Goal: Task Accomplishment & Management: Manage account settings

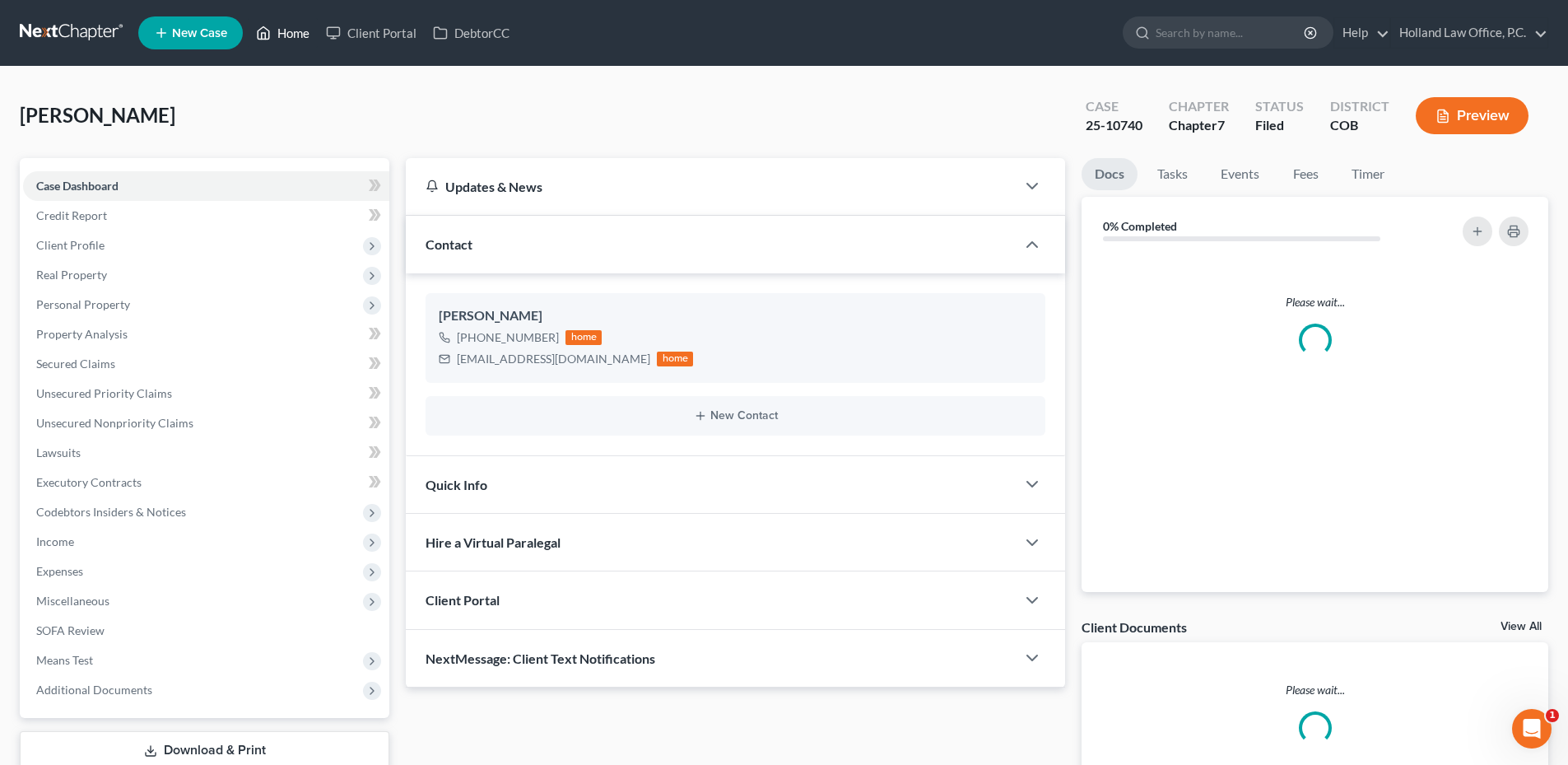
click at [280, 35] on link "Home" at bounding box center [283, 32] width 70 height 29
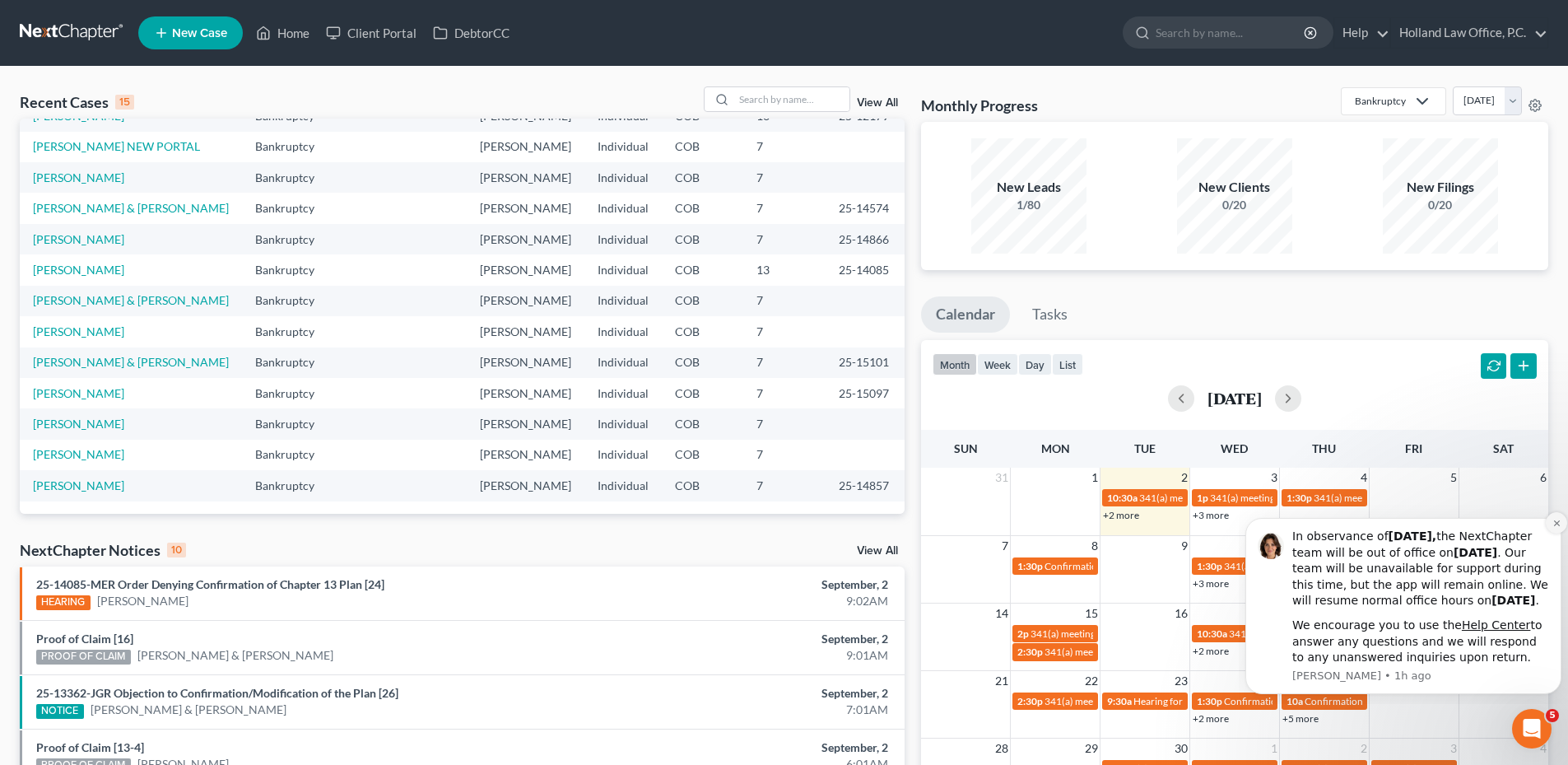
click at [1554, 520] on icon "Dismiss notification" at bounding box center [1556, 522] width 5 height 5
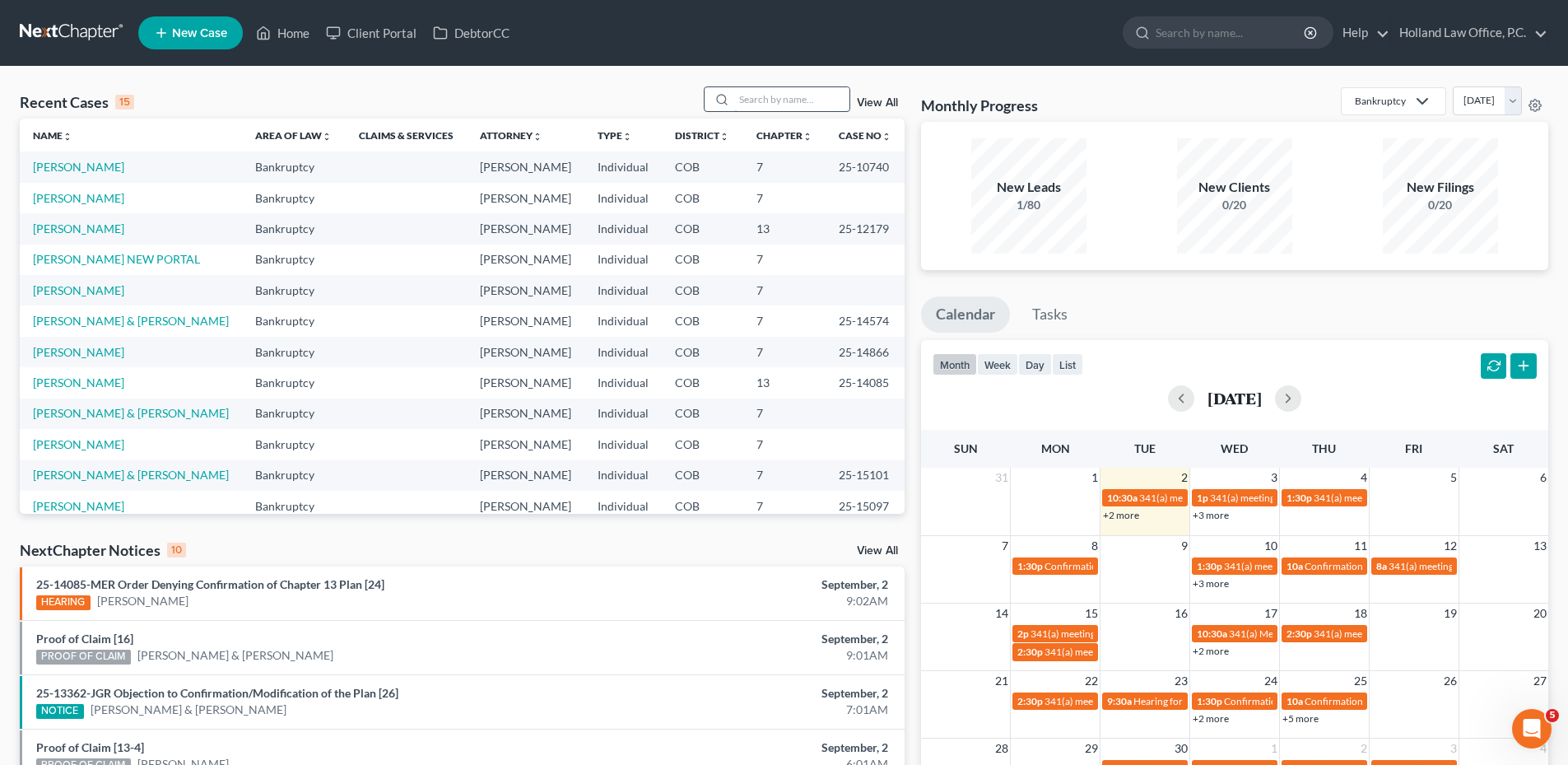
click at [746, 95] on input "search" at bounding box center [792, 99] width 115 height 24
click at [770, 97] on input "search" at bounding box center [792, 99] width 115 height 24
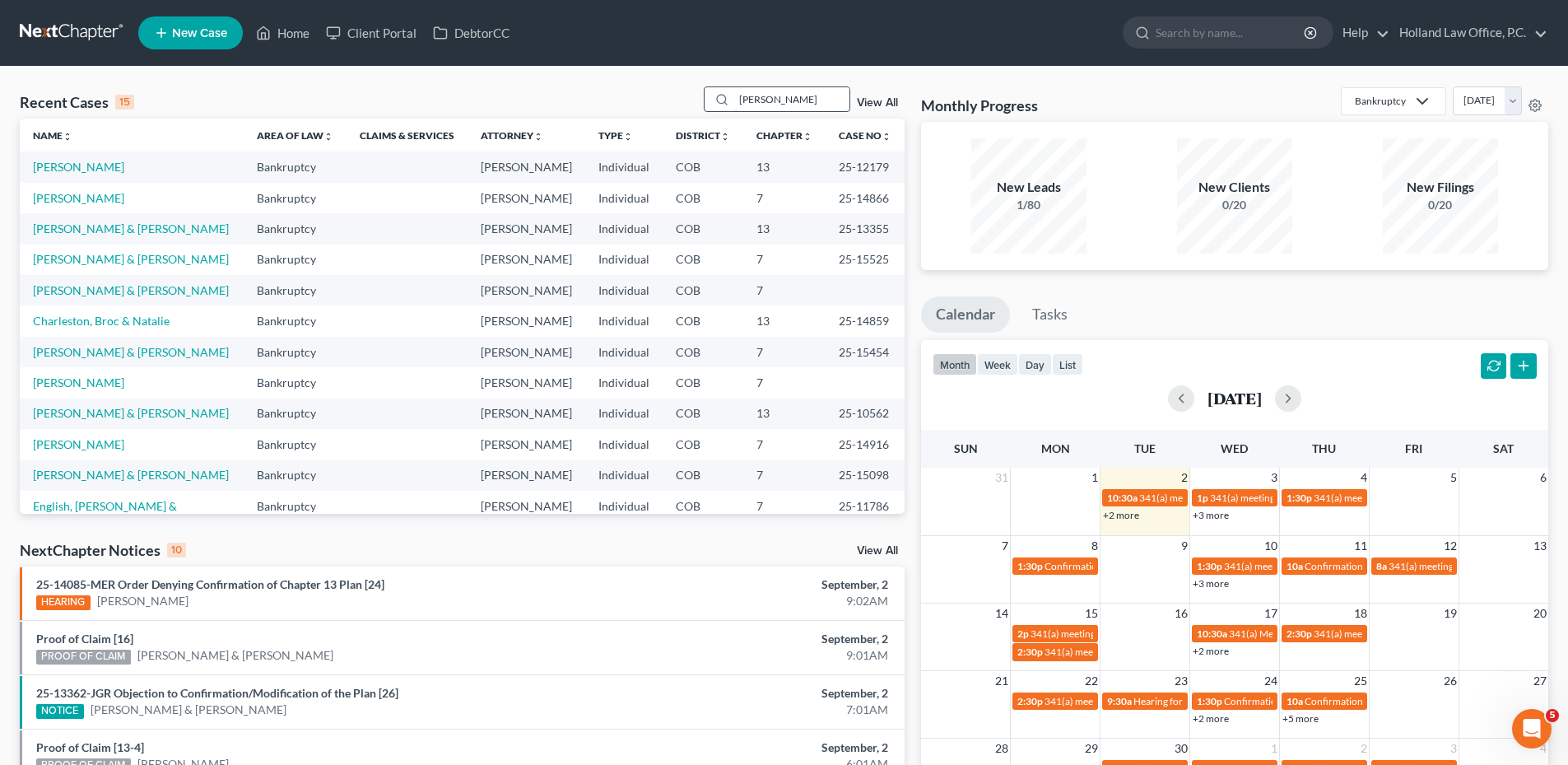
drag, startPoint x: 767, startPoint y: 94, endPoint x: 725, endPoint y: 102, distance: 42.8
click at [725, 102] on div "ANn" at bounding box center [776, 99] width 146 height 26
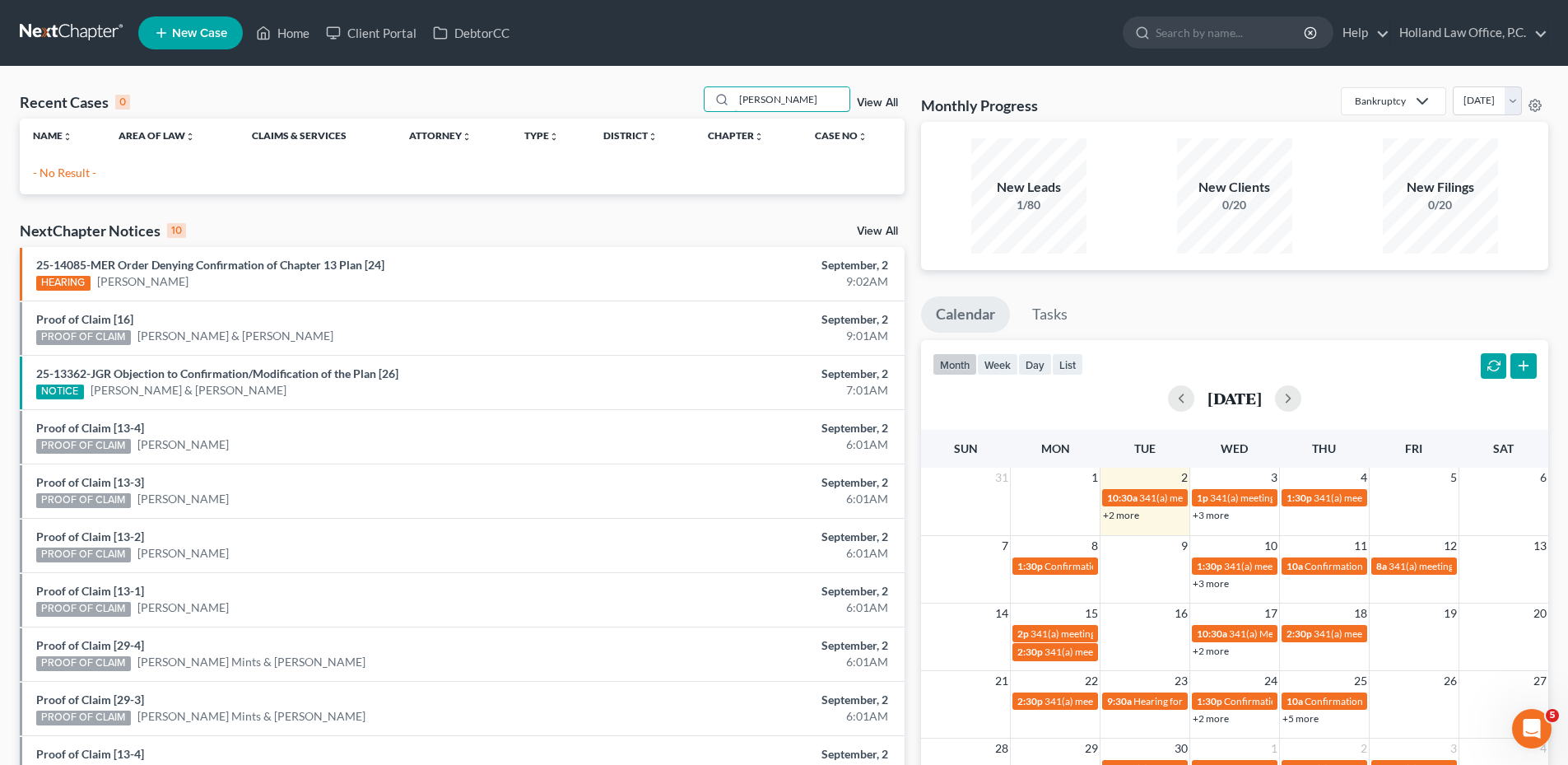
drag, startPoint x: 789, startPoint y: 101, endPoint x: 690, endPoint y: 105, distance: 99.1
click at [690, 105] on div "Recent Cases 0 Ann Vel View All" at bounding box center [462, 103] width 885 height 32
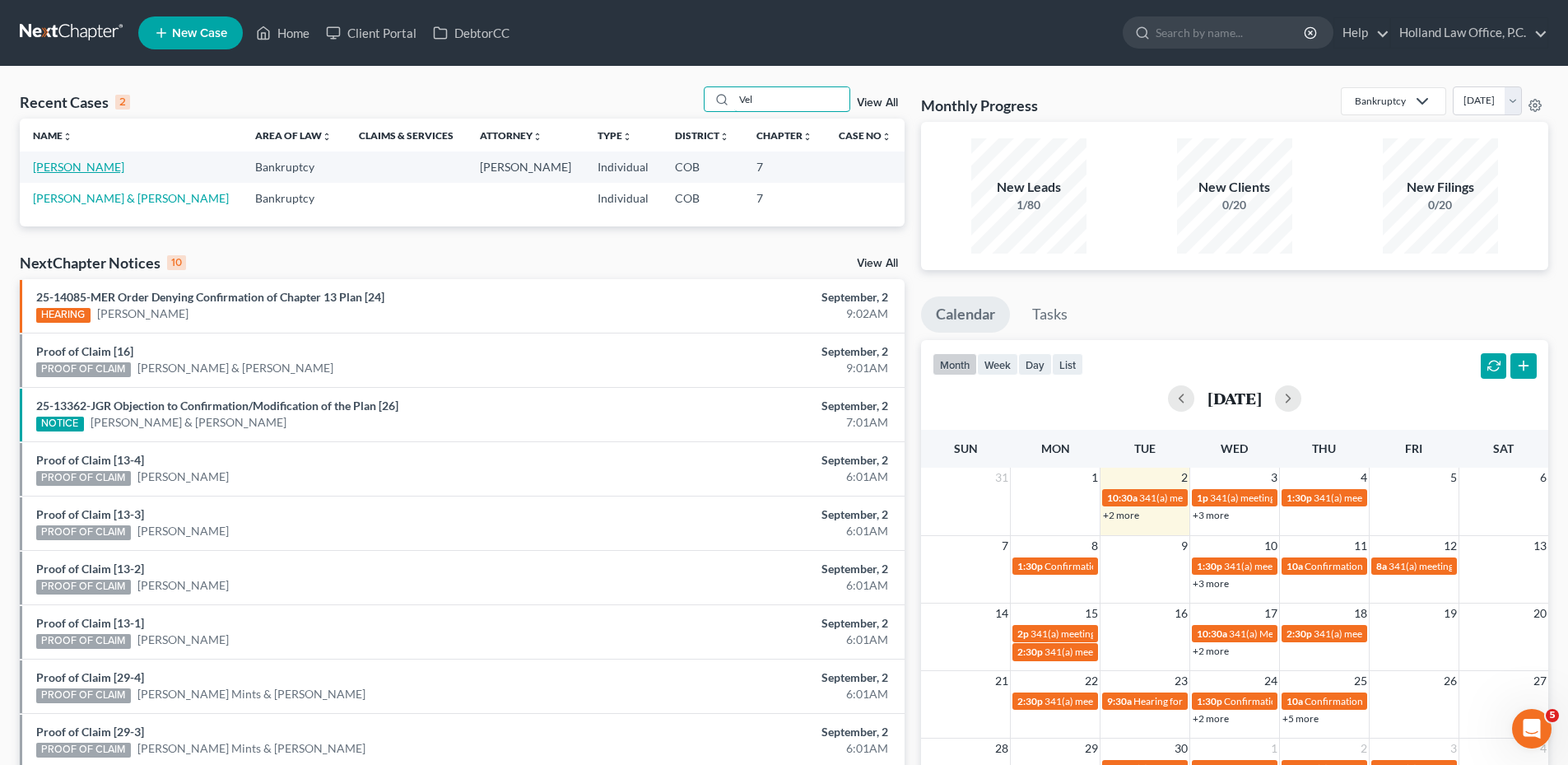
type input "Vel"
click at [84, 169] on link "[PERSON_NAME]" at bounding box center [78, 167] width 91 height 14
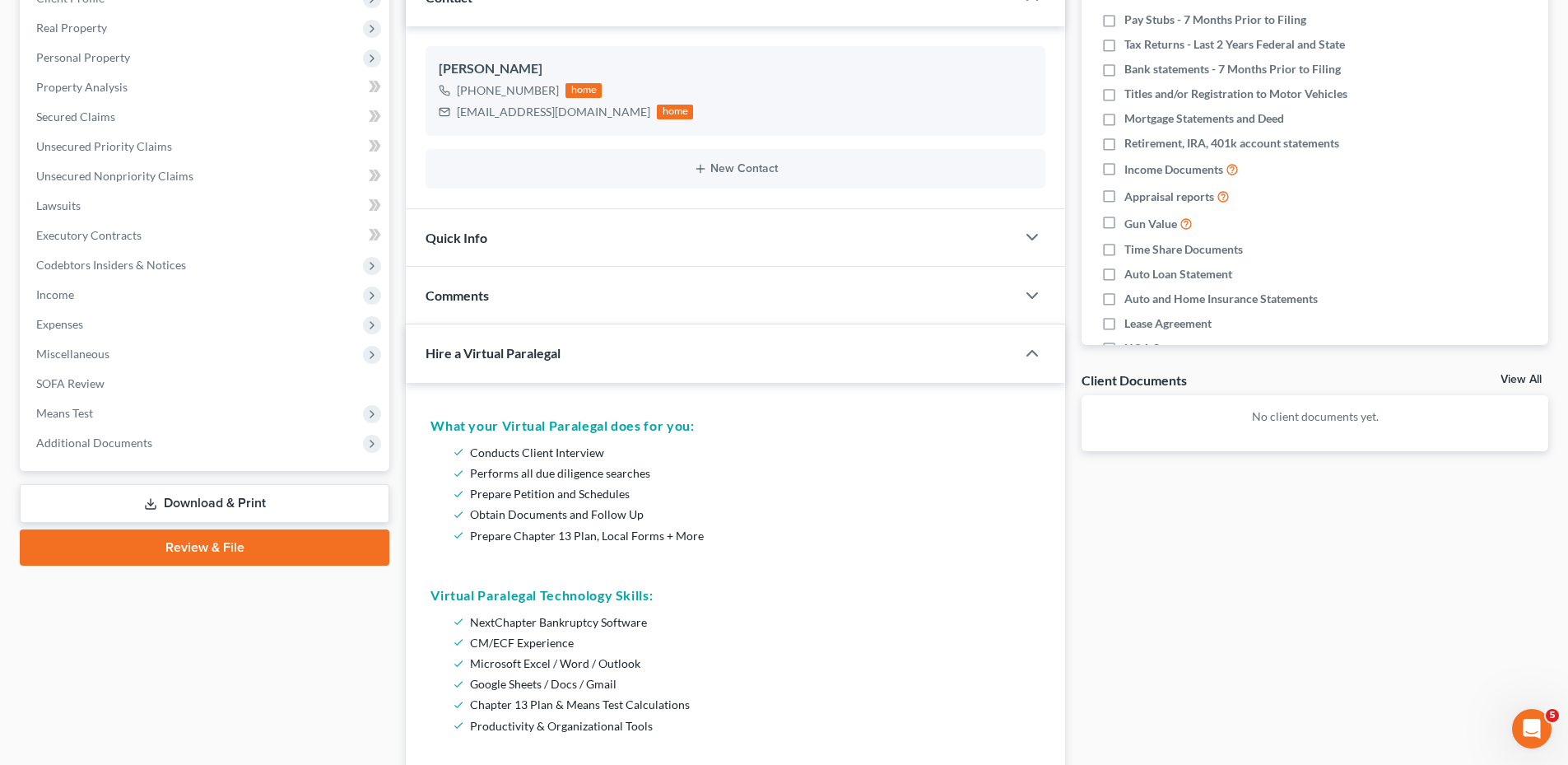
click at [615, 363] on div "Hire a Virtual Paralegal" at bounding box center [699, 353] width 587 height 57
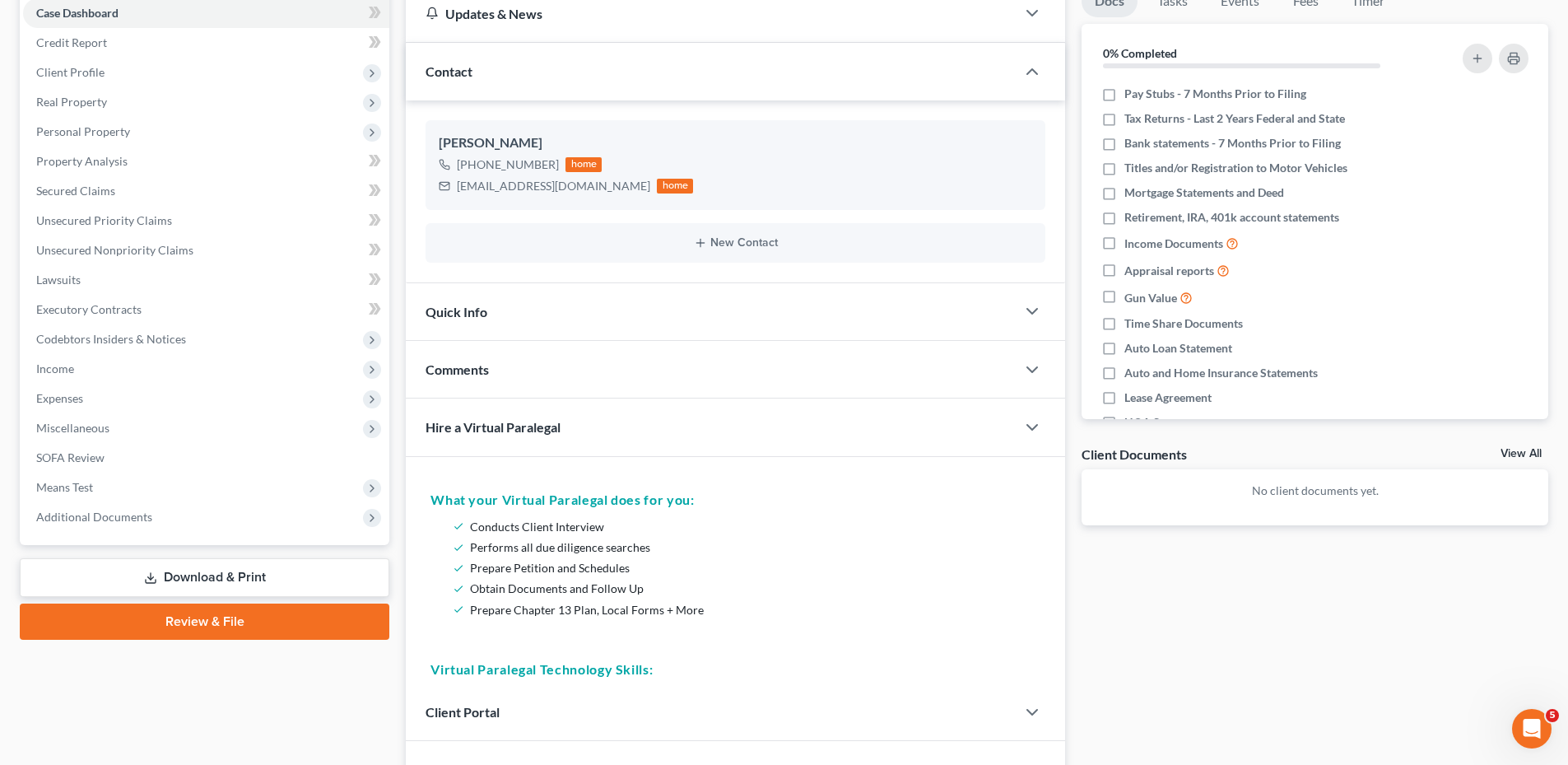
scroll to position [111, 0]
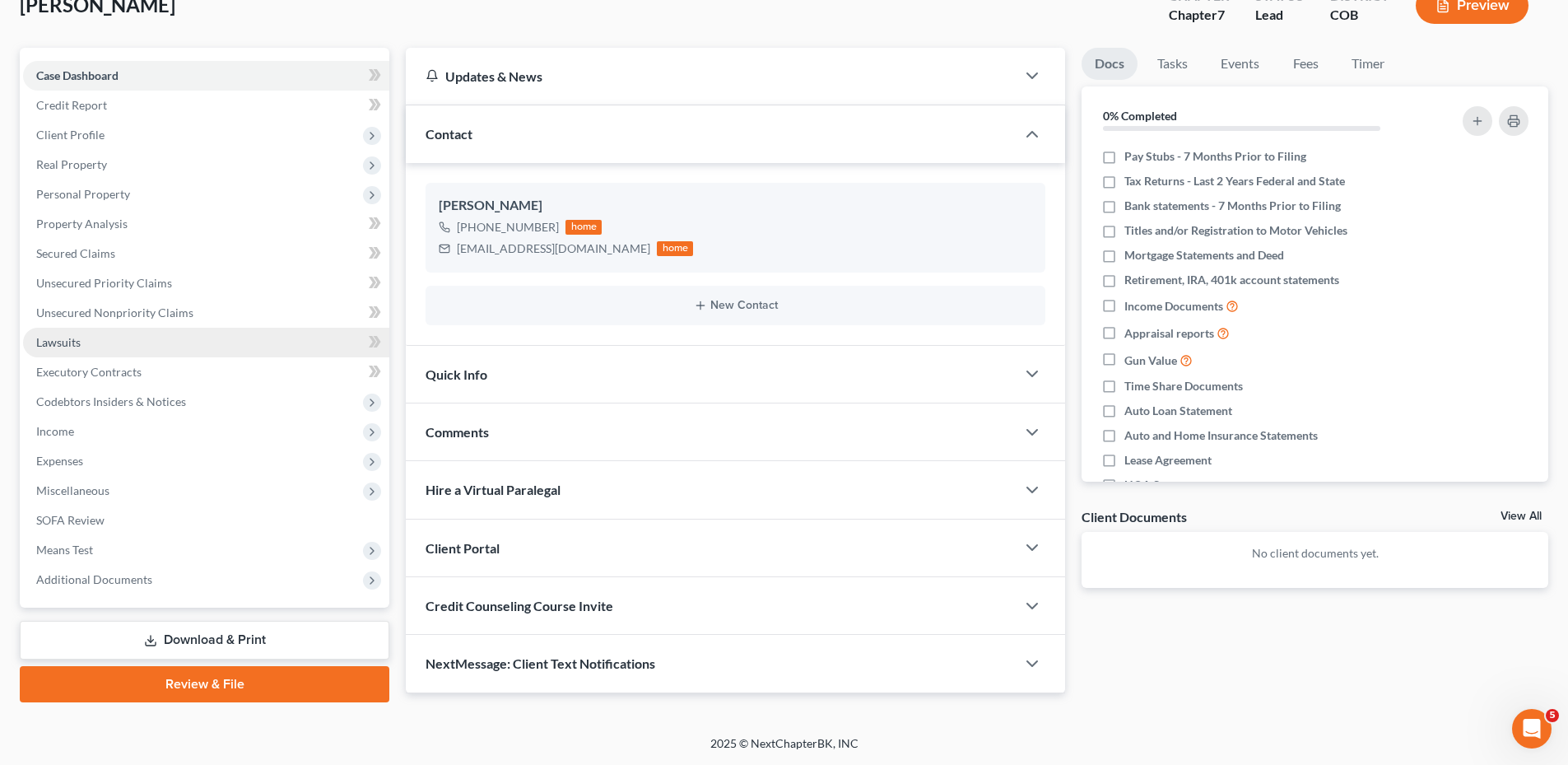
click at [128, 331] on link "Lawsuits" at bounding box center [206, 341] width 366 height 29
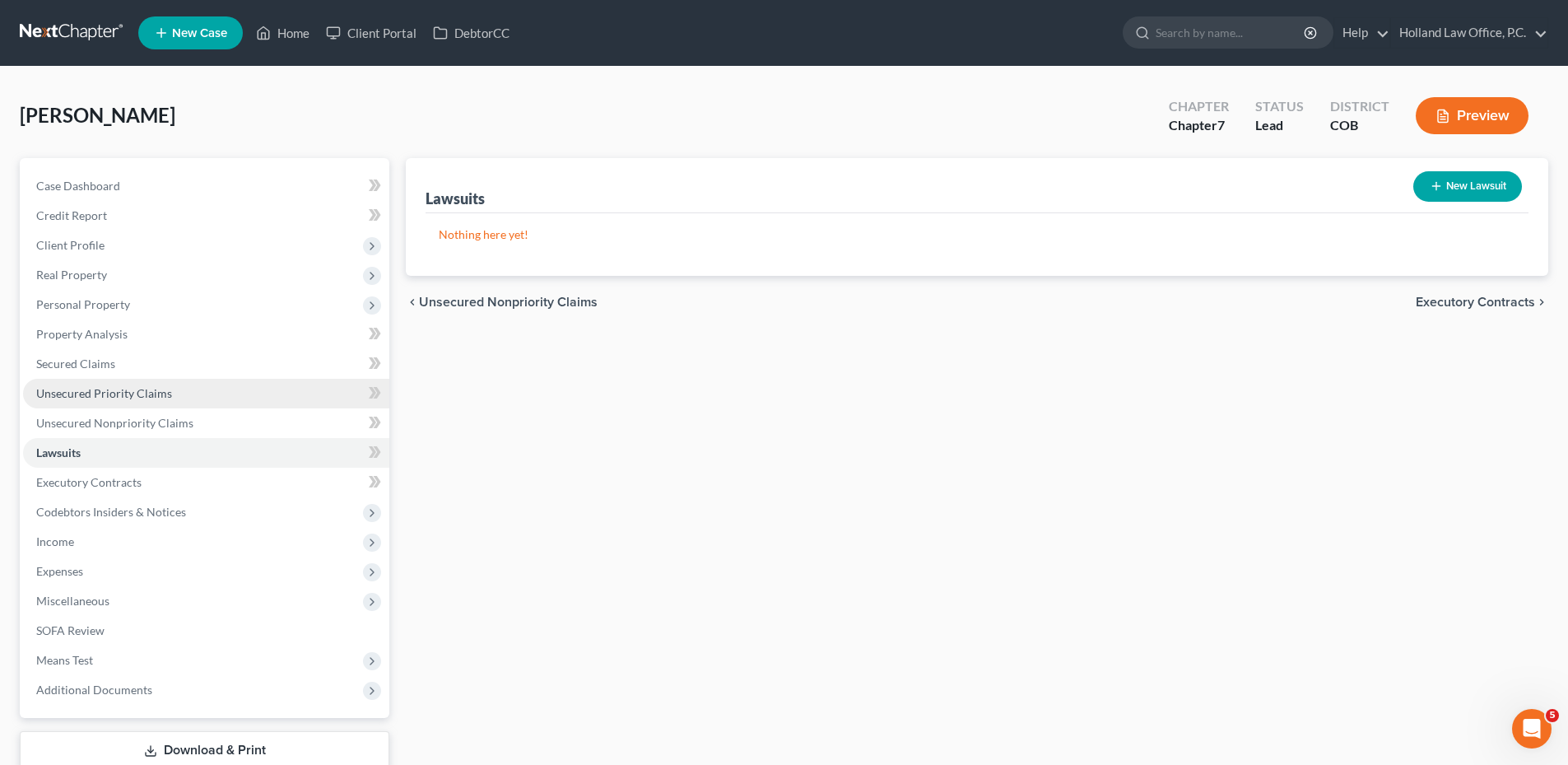
click at [53, 402] on link "Unsecured Priority Claims" at bounding box center [206, 393] width 366 height 29
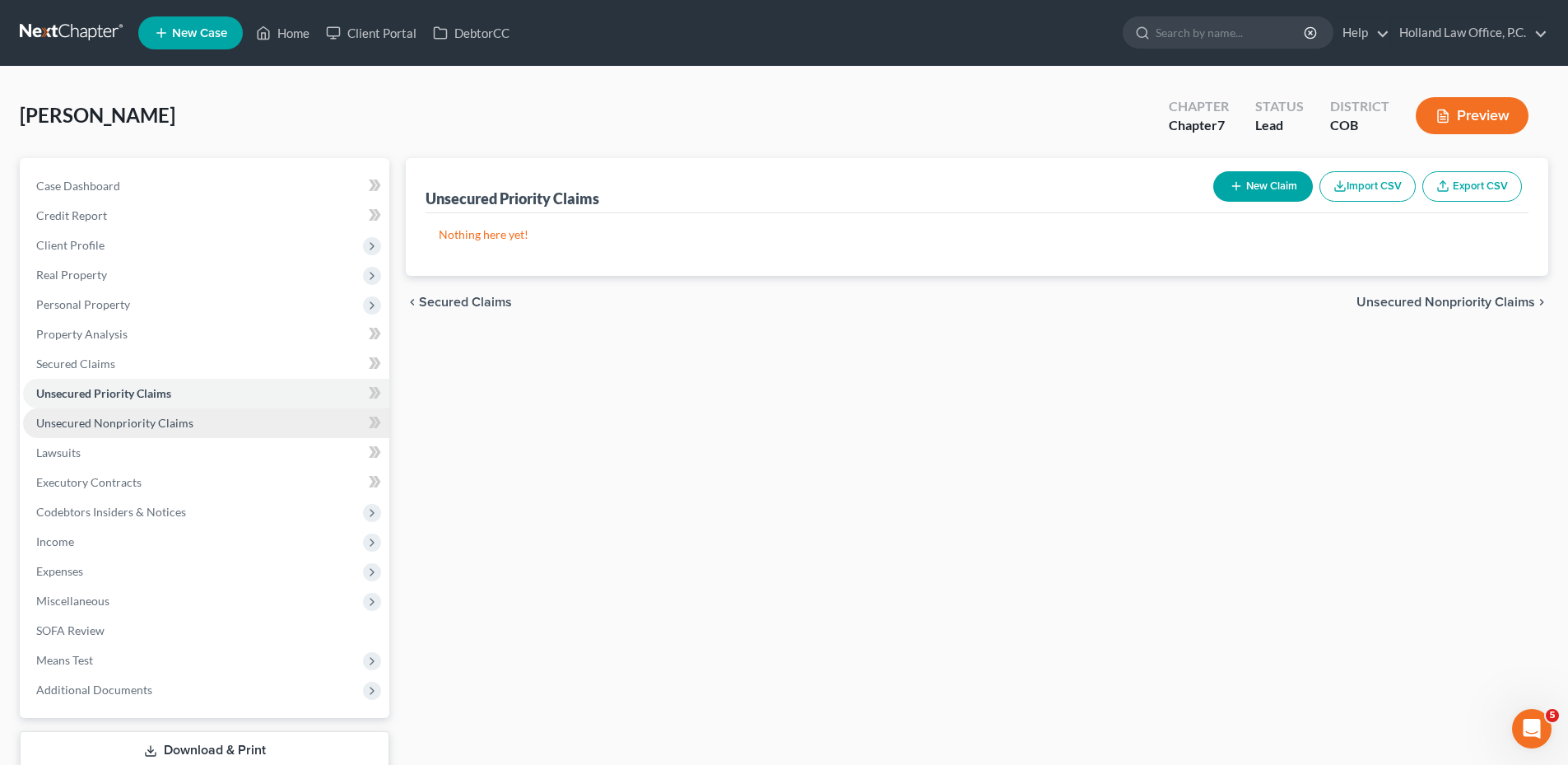
click at [142, 432] on link "Unsecured Nonpriority Claims" at bounding box center [206, 423] width 366 height 29
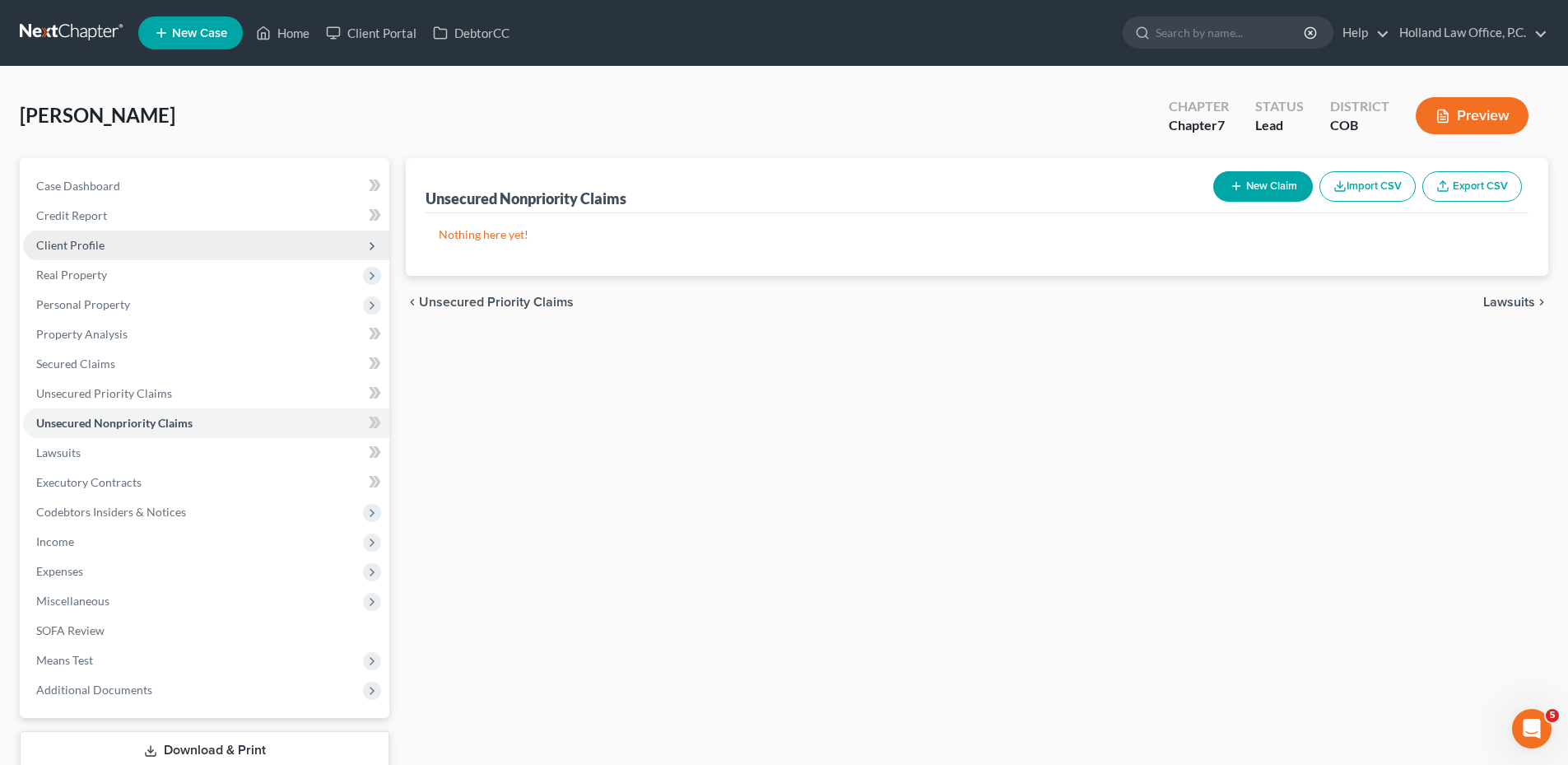
click at [94, 236] on span "Client Profile" at bounding box center [206, 245] width 366 height 29
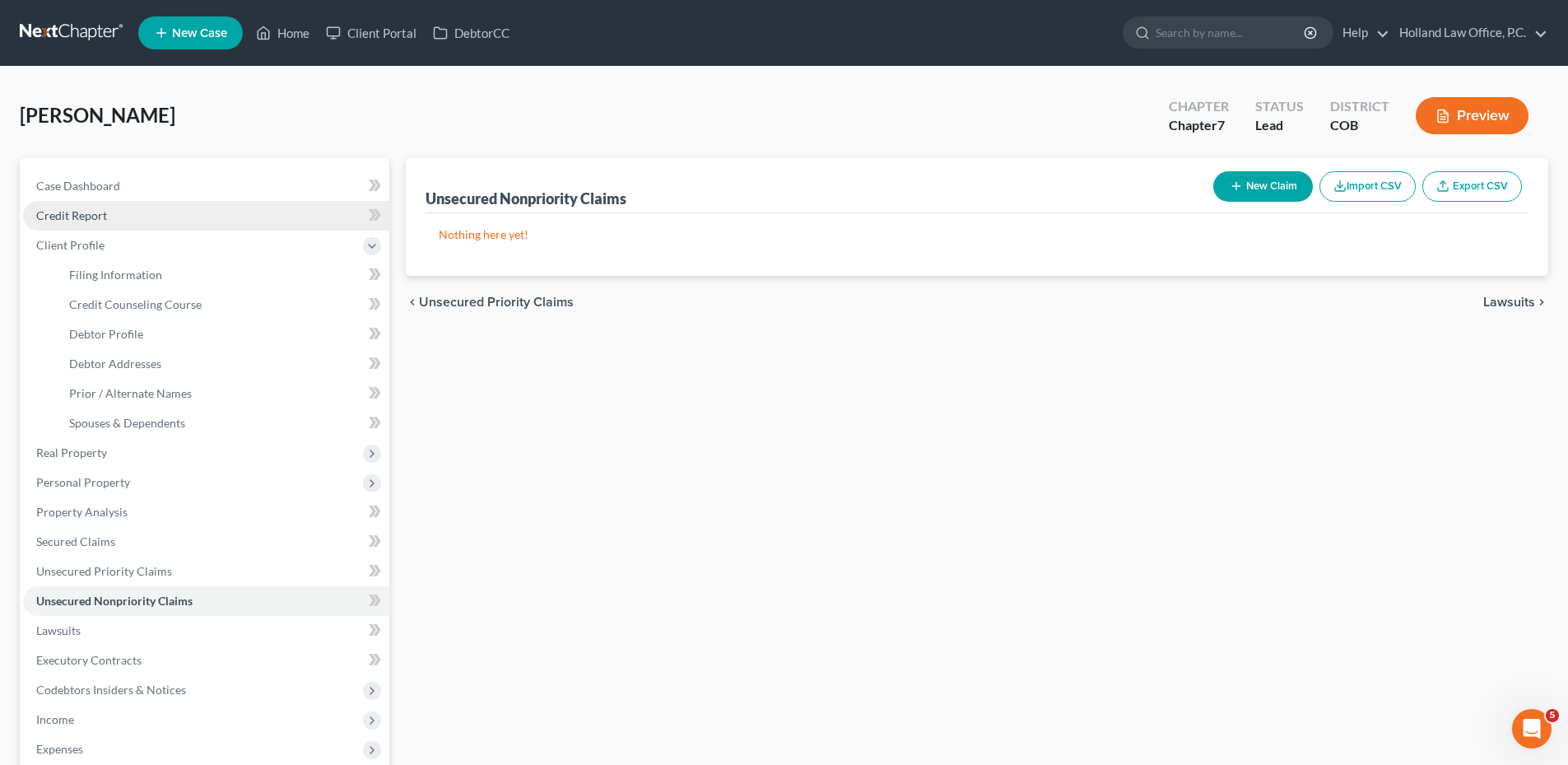
click at [98, 220] on span "Credit Report" at bounding box center [71, 216] width 70 height 14
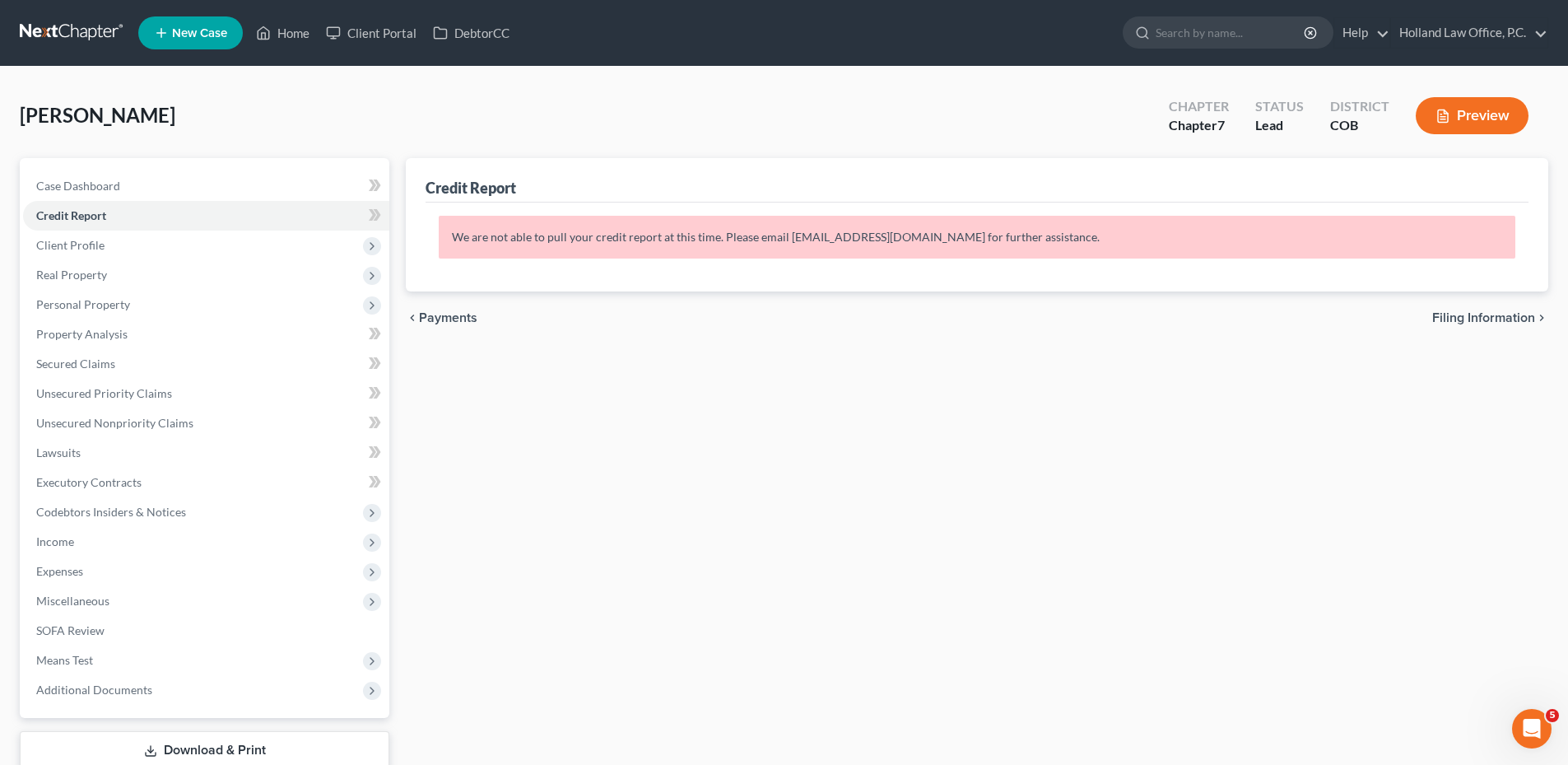
click at [784, 256] on p "We are not able to pull your credit report at this time. Please email [EMAIL_AD…" at bounding box center [977, 237] width 1077 height 43
click at [639, 266] on div "Credit Report requested and in progress. Please wait... 1% We are not able to p…" at bounding box center [976, 247] width 1103 height 89
click at [120, 243] on span "Client Profile" at bounding box center [206, 245] width 366 height 29
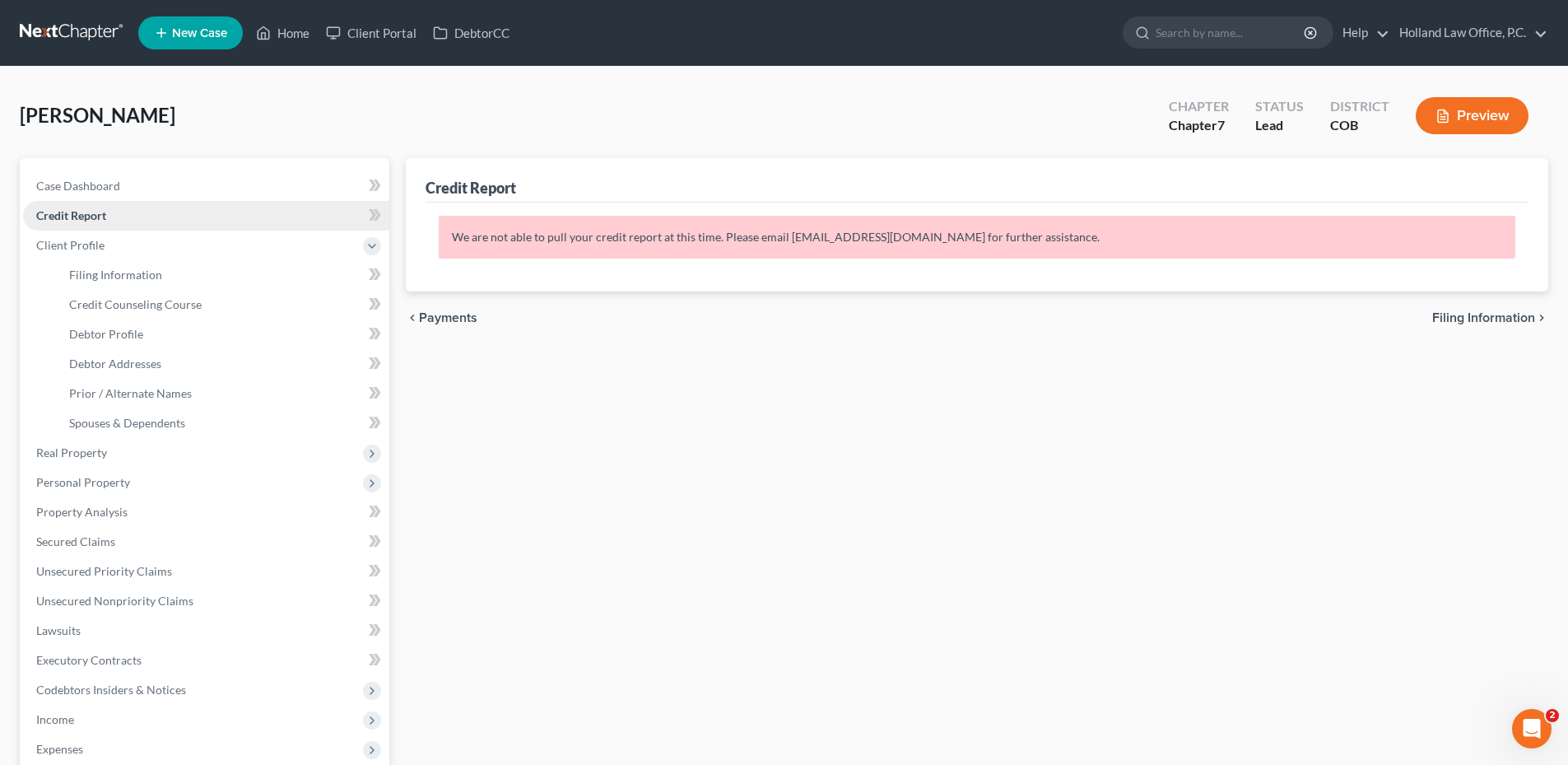
click at [108, 218] on link "Credit Report" at bounding box center [206, 215] width 366 height 29
click at [294, 185] on link "Case Dashboard" at bounding box center [206, 185] width 366 height 29
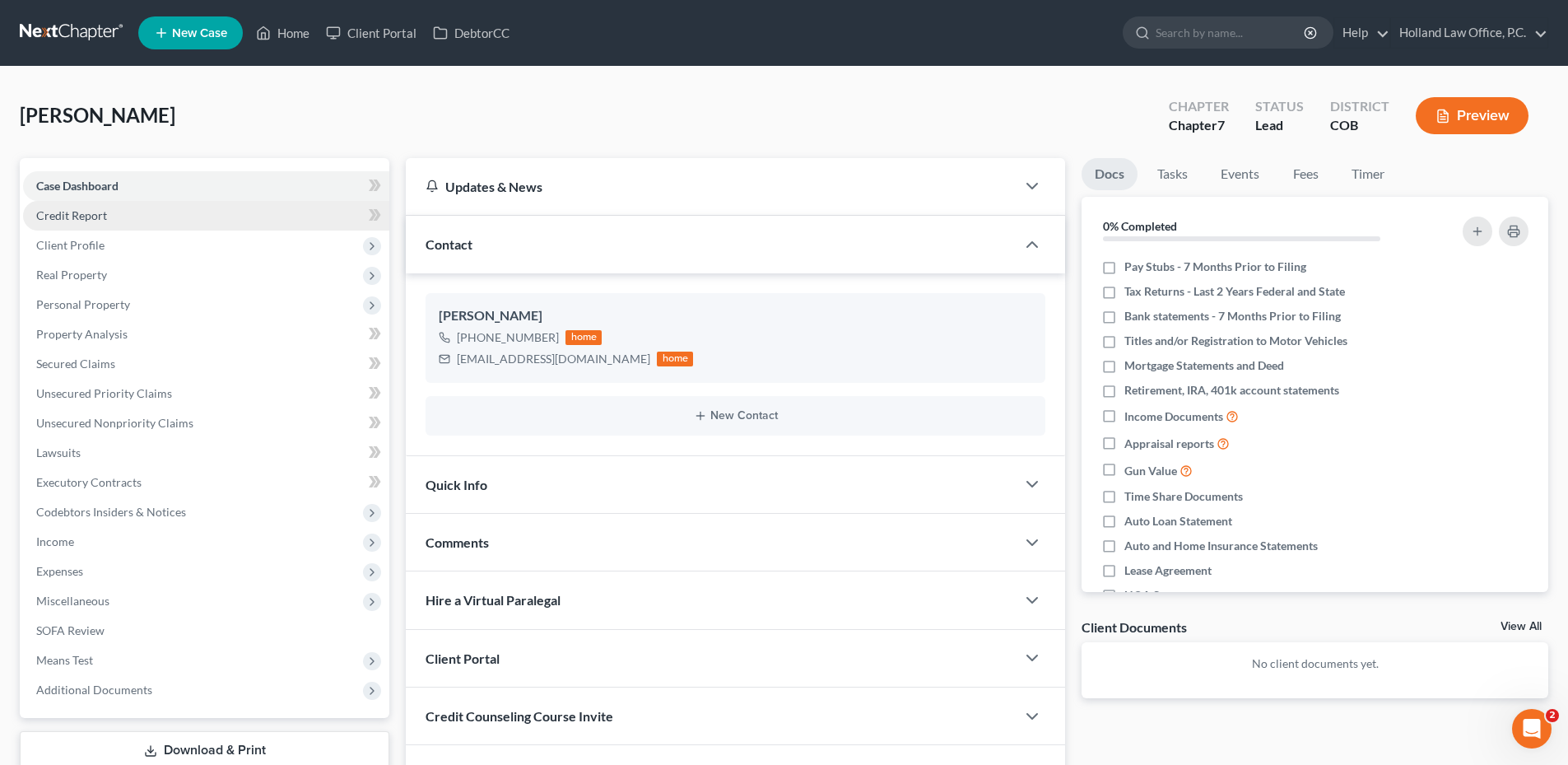
click at [135, 220] on link "Credit Report" at bounding box center [206, 215] width 366 height 29
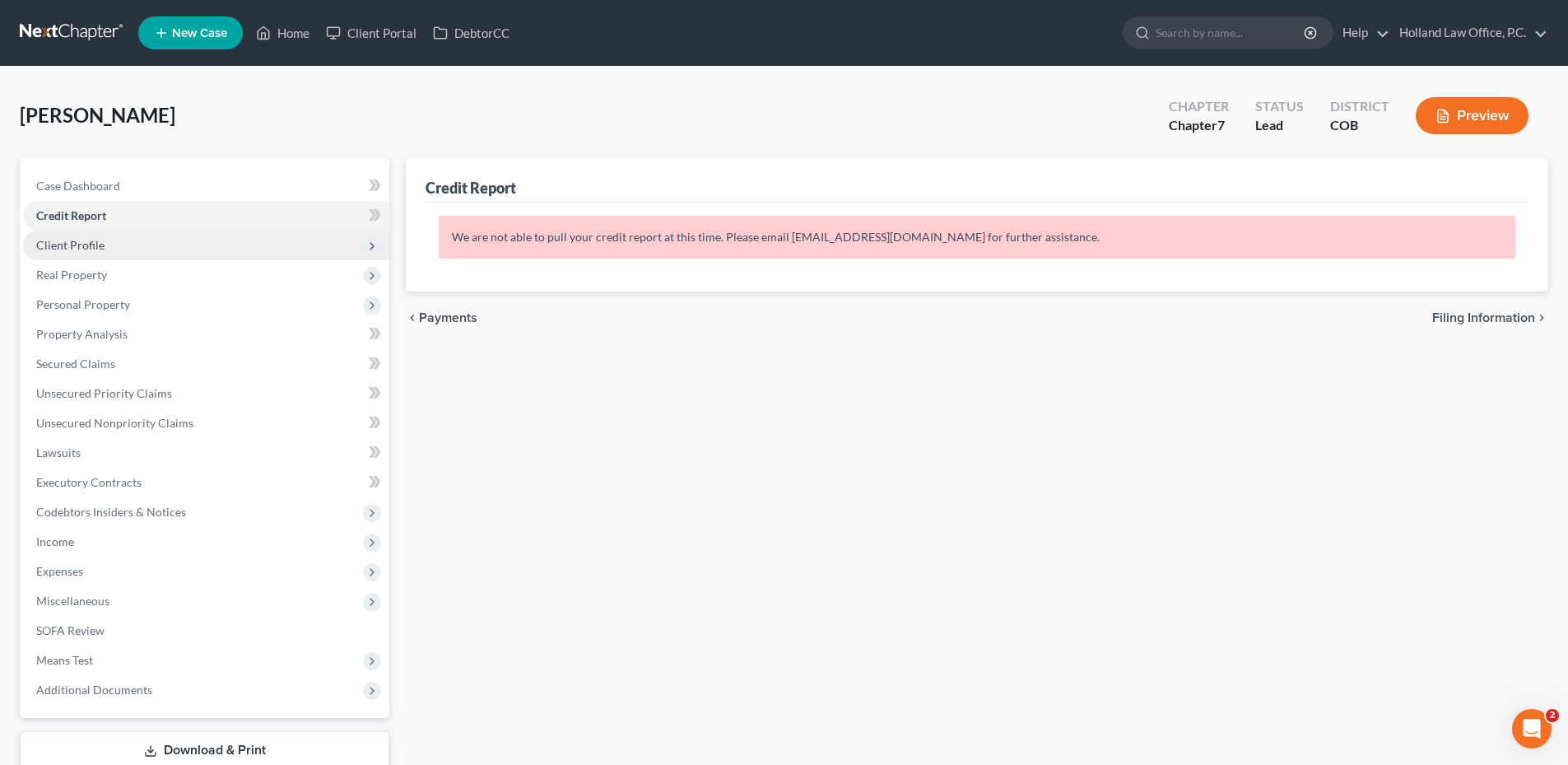
click at [170, 251] on span "Client Profile" at bounding box center [206, 245] width 366 height 29
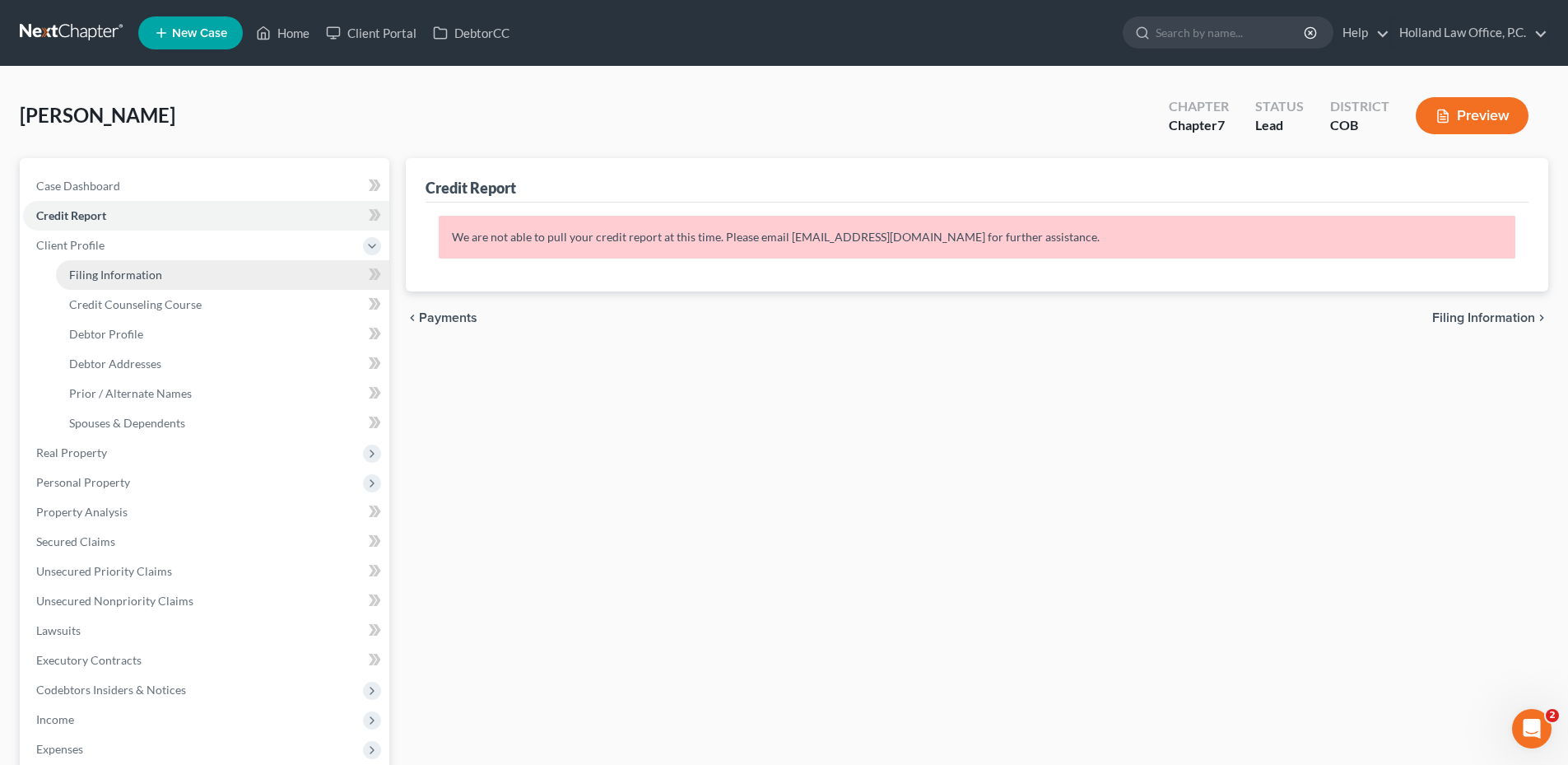
click at [152, 284] on link "Filing Information" at bounding box center [223, 275] width 333 height 29
select select "1"
select select "0"
select select "5"
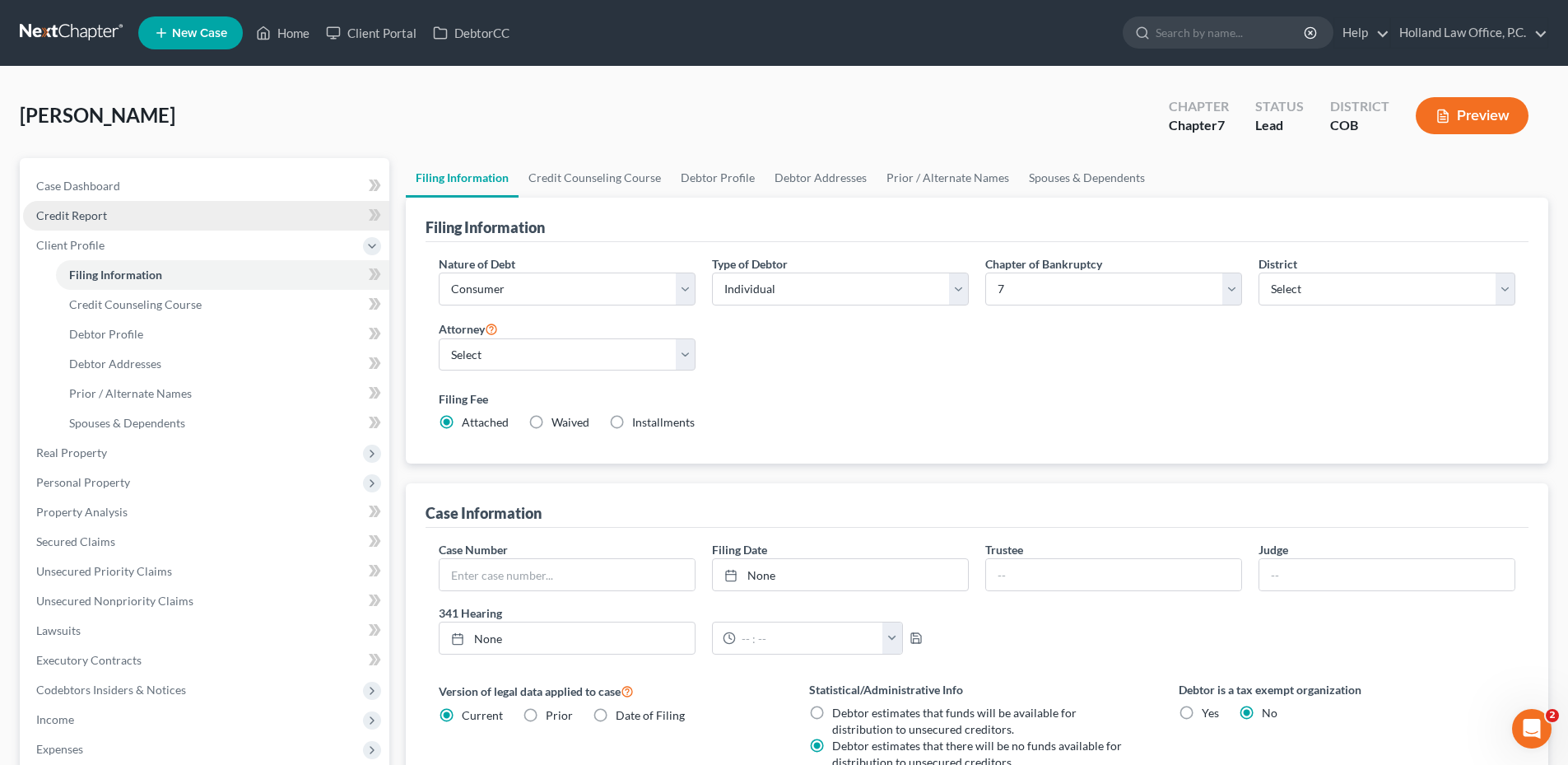
click at [113, 228] on link "Credit Report" at bounding box center [206, 215] width 366 height 29
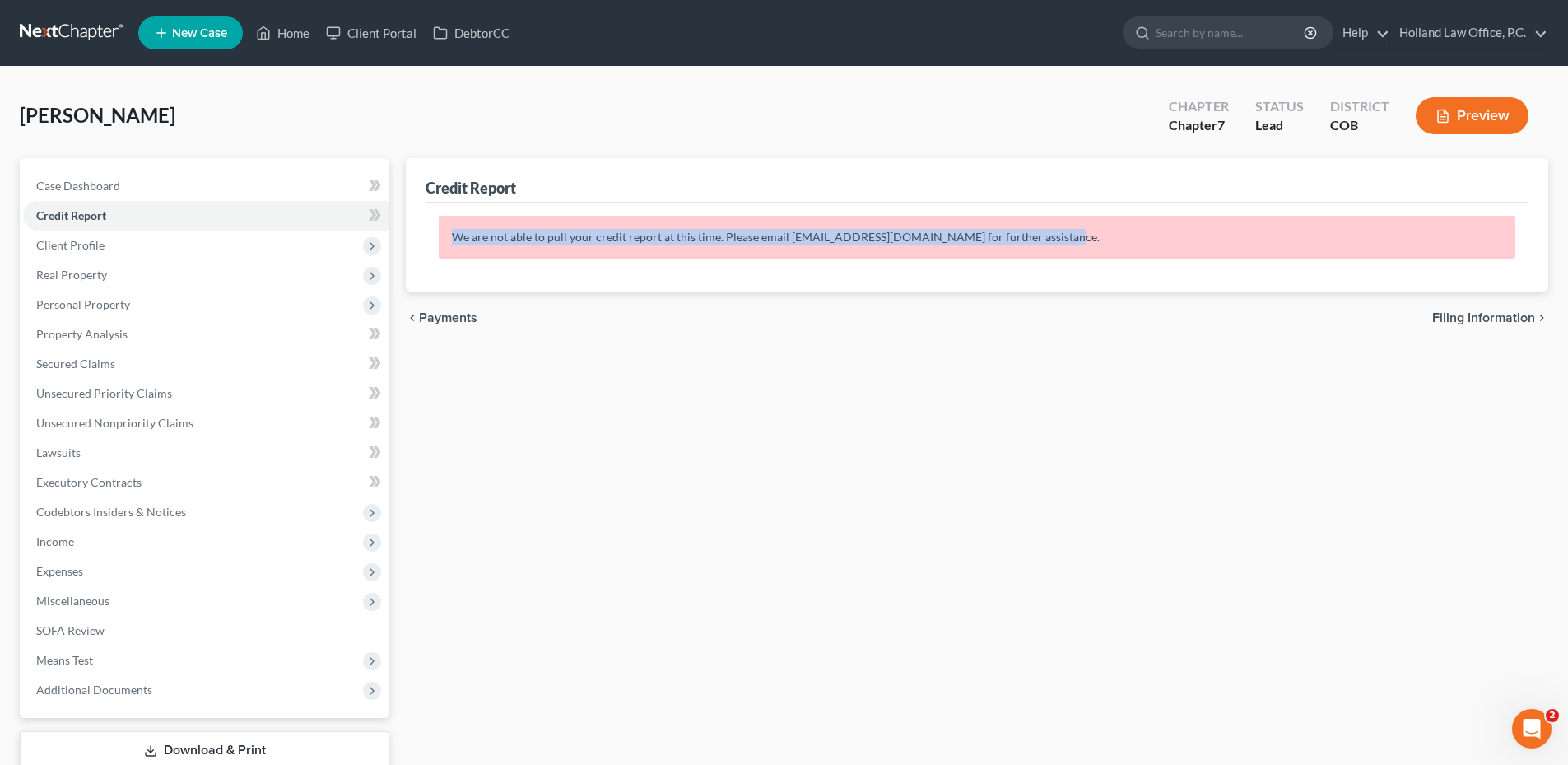
drag, startPoint x: 453, startPoint y: 238, endPoint x: 1135, endPoint y: 239, distance: 682.0
click at [1135, 239] on p "We are not able to pull your credit report at this time. Please email [EMAIL_AD…" at bounding box center [977, 237] width 1077 height 43
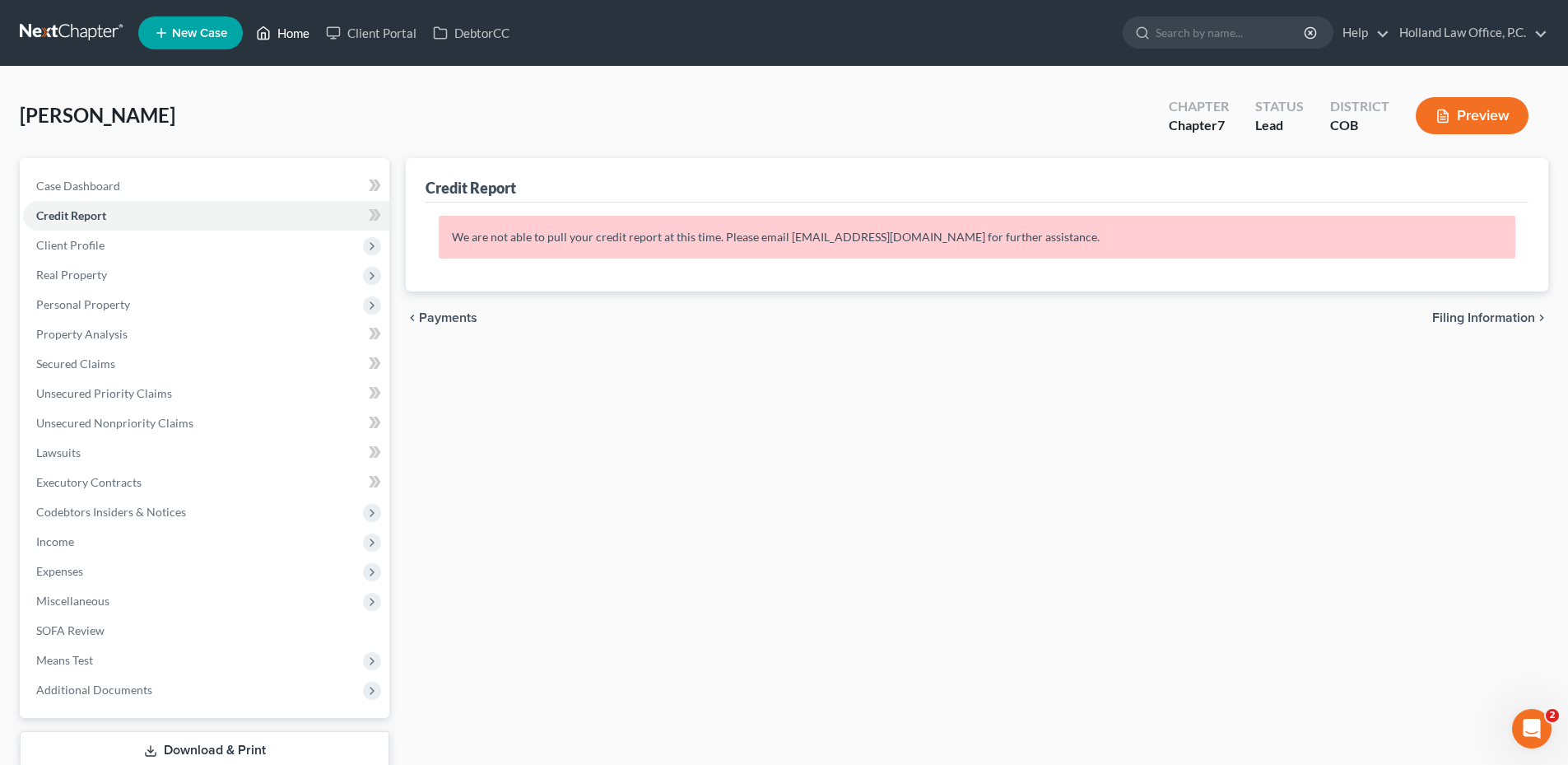
click at [286, 39] on link "Home" at bounding box center [283, 32] width 70 height 29
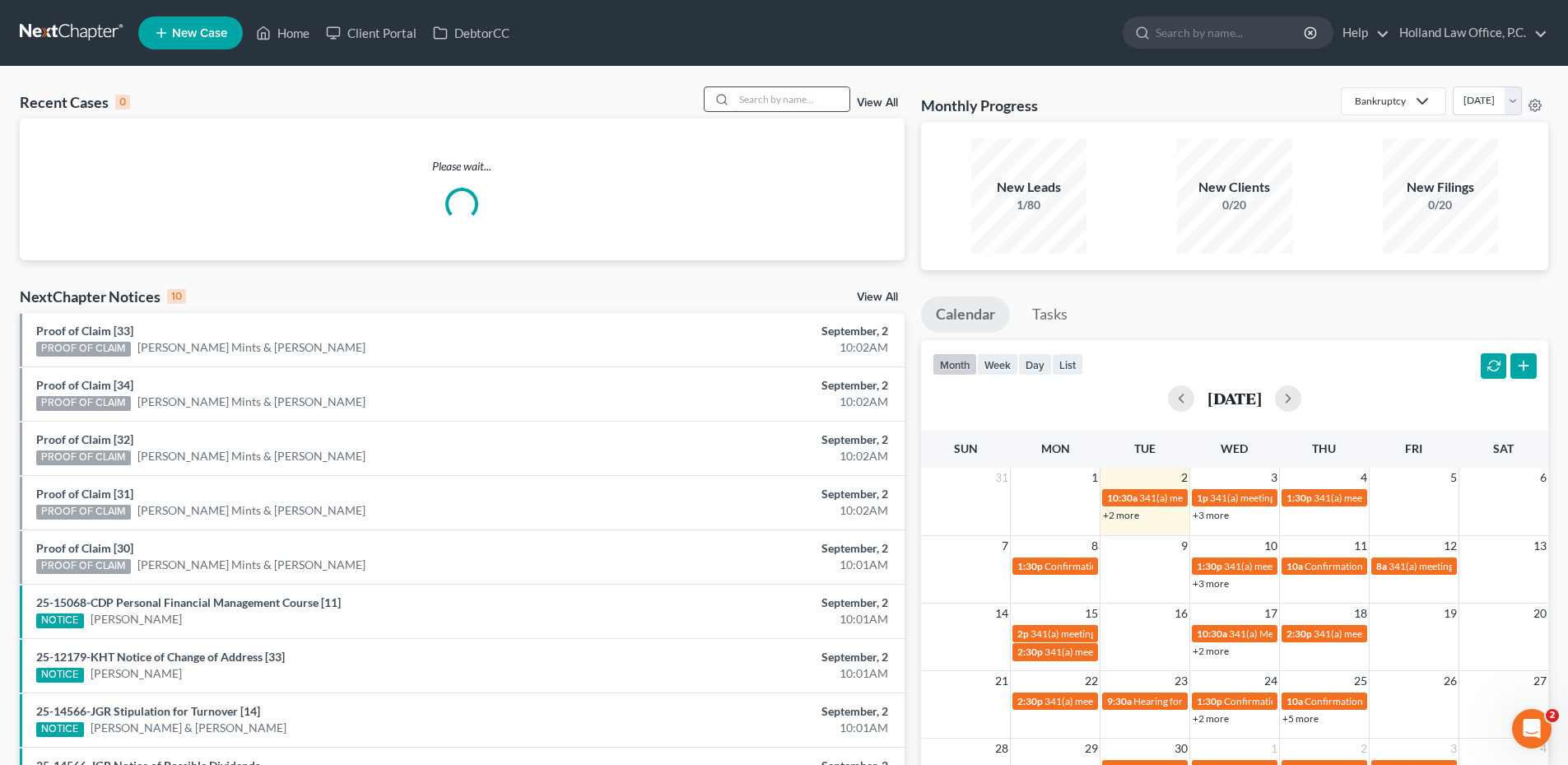
click at [769, 101] on input "search" at bounding box center [792, 99] width 115 height 24
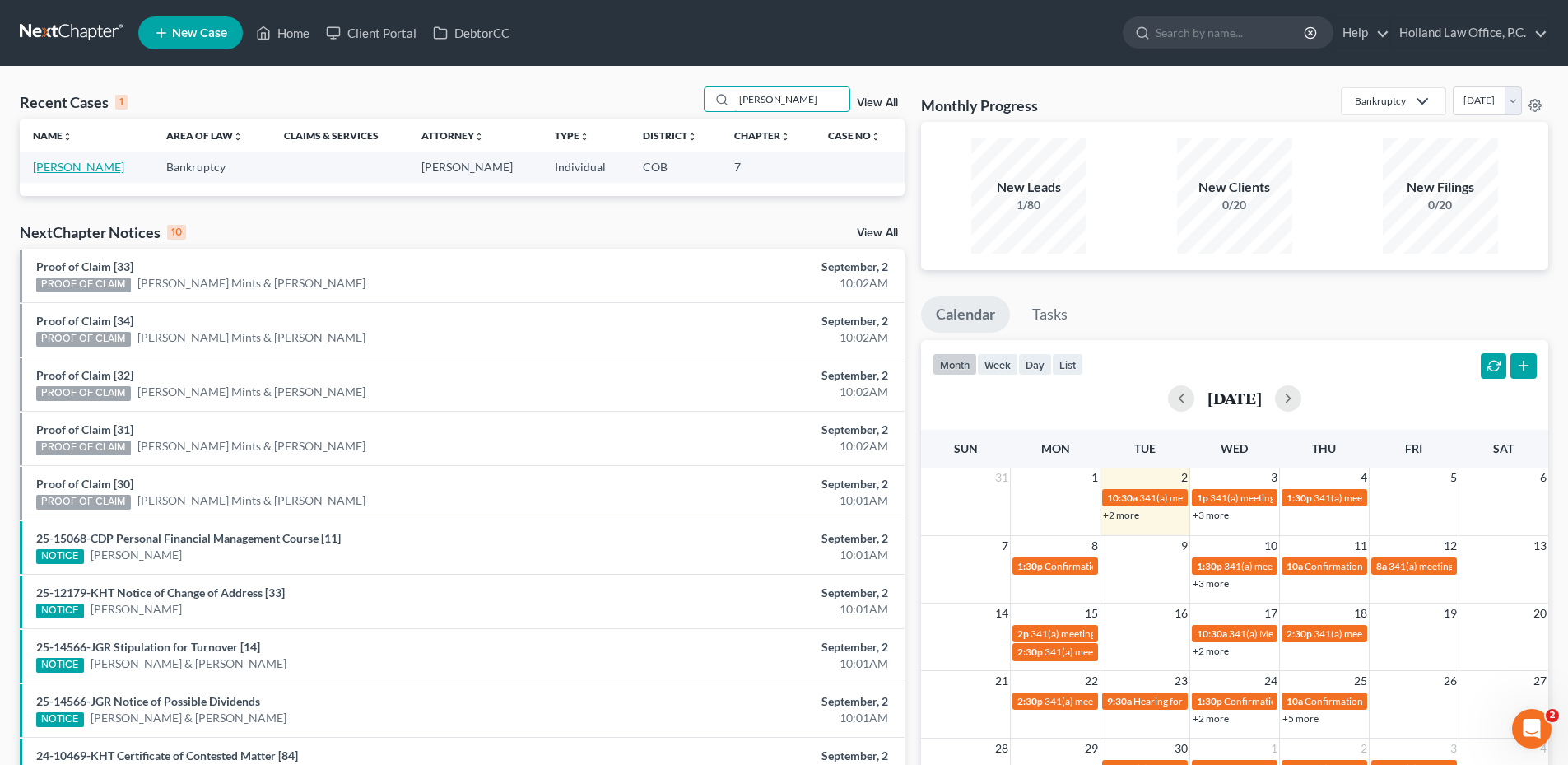
type input "[PERSON_NAME]"
click at [83, 167] on link "[PERSON_NAME]" at bounding box center [78, 167] width 91 height 14
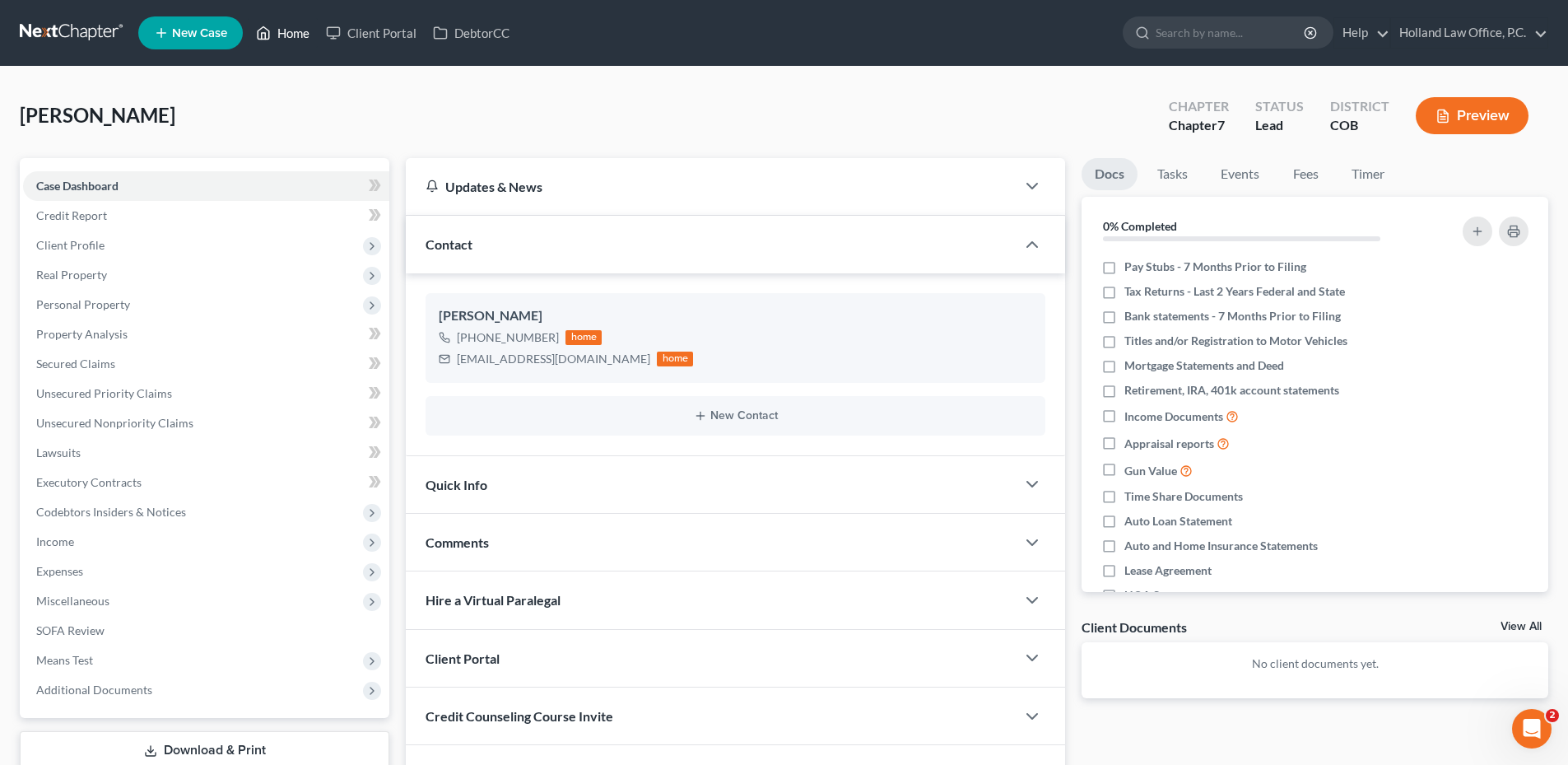
click at [279, 26] on link "Home" at bounding box center [283, 32] width 70 height 29
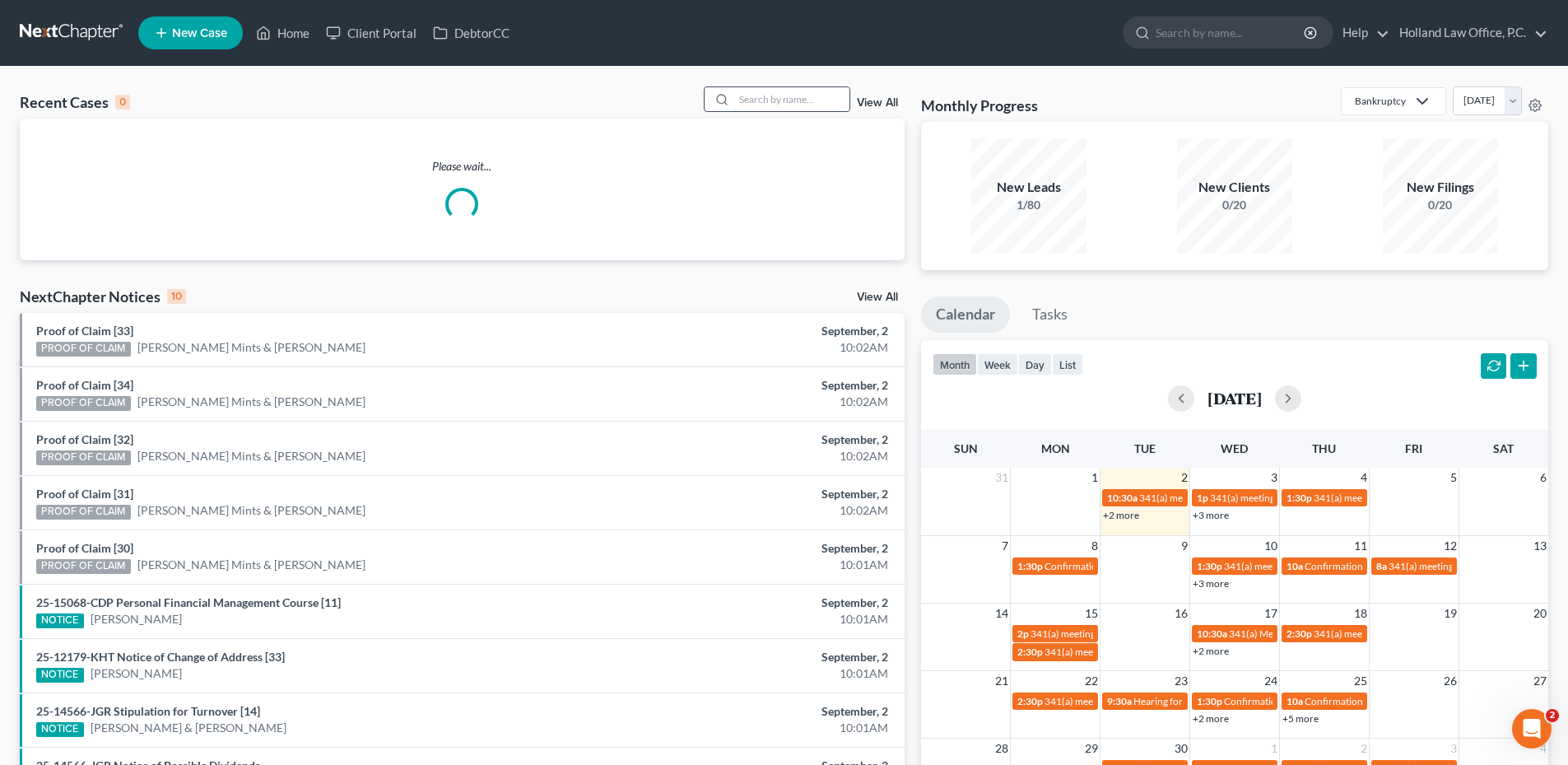
click at [780, 96] on input "search" at bounding box center [792, 99] width 115 height 24
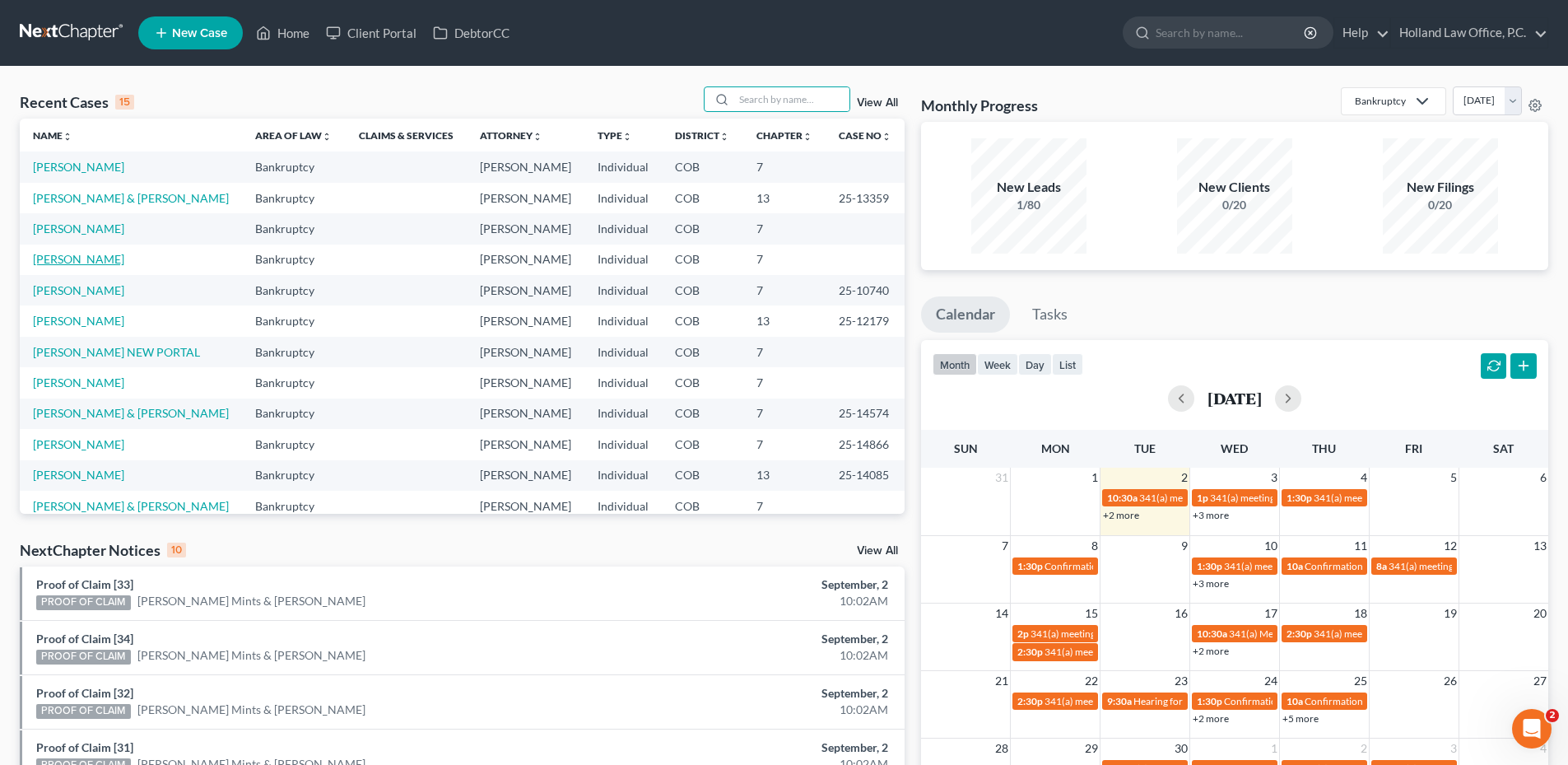
click at [65, 256] on link "[PERSON_NAME]" at bounding box center [78, 259] width 91 height 14
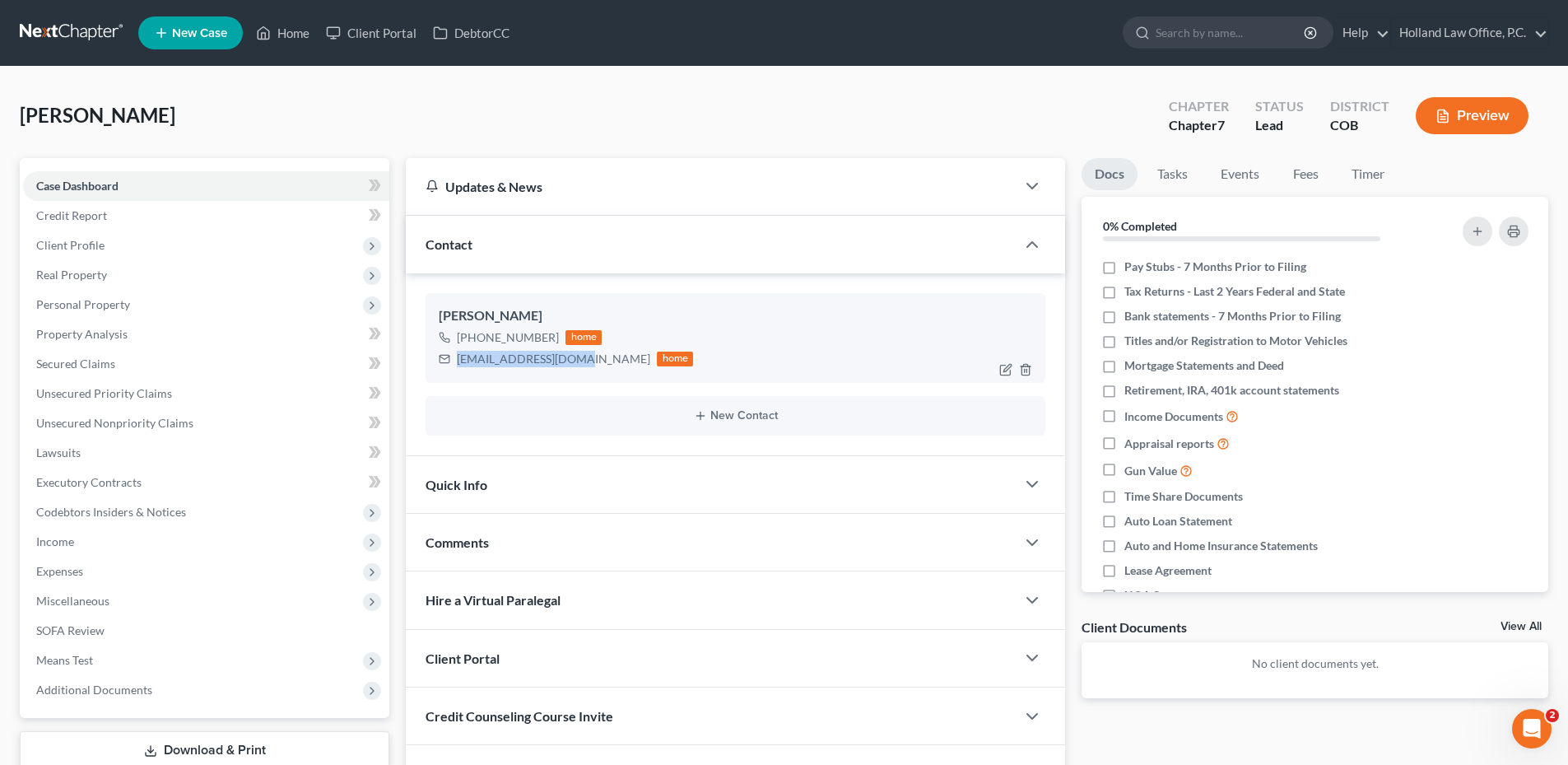
drag, startPoint x: 457, startPoint y: 359, endPoint x: 578, endPoint y: 366, distance: 121.2
click at [578, 366] on div "[EMAIL_ADDRESS][DOMAIN_NAME]" at bounding box center [553, 358] width 193 height 16
drag, startPoint x: 577, startPoint y: 366, endPoint x: 558, endPoint y: 360, distance: 19.9
copy div "[EMAIL_ADDRESS][DOMAIN_NAME]"
click at [702, 359] on div "[PHONE_NUMBER] home [EMAIL_ADDRESS][DOMAIN_NAME] home" at bounding box center [735, 349] width 594 height 43
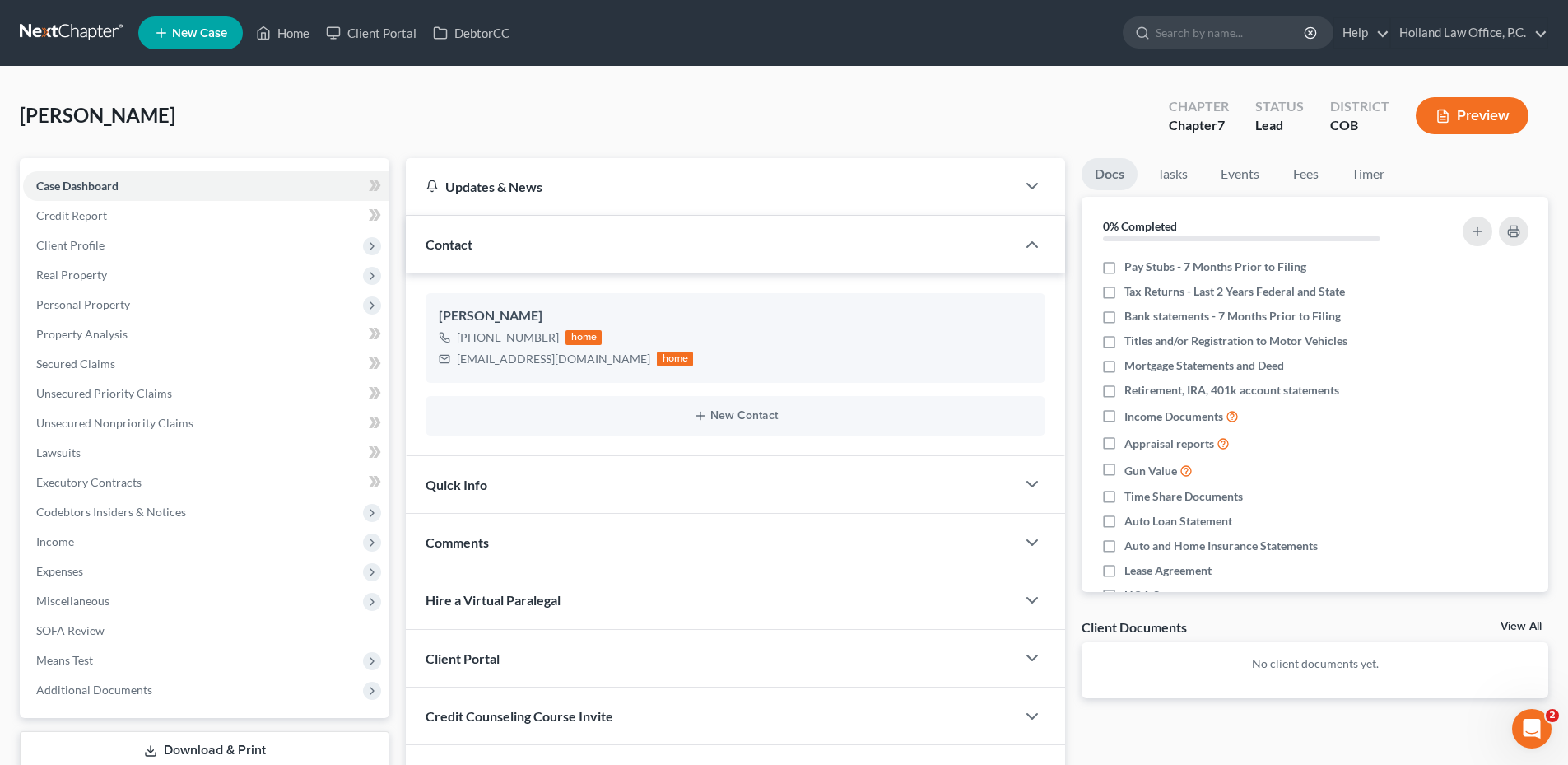
drag, startPoint x: 154, startPoint y: 116, endPoint x: -19, endPoint y: 123, distance: 173.1
click at [0, 123] on html "Home New Case Client Portal DebtorCC Holland Law Office, P.C. [PERSON_NAME][EMA…" at bounding box center [784, 438] width 1568 height 876
drag, startPoint x: 3, startPoint y: 122, endPoint x: 80, endPoint y: 116, distance: 77.2
copy span "[PERSON_NAME]"
click at [165, 104] on div "[PERSON_NAME] Chapter Chapter 7 Status Lead District COB Preview" at bounding box center [784, 122] width 1529 height 71
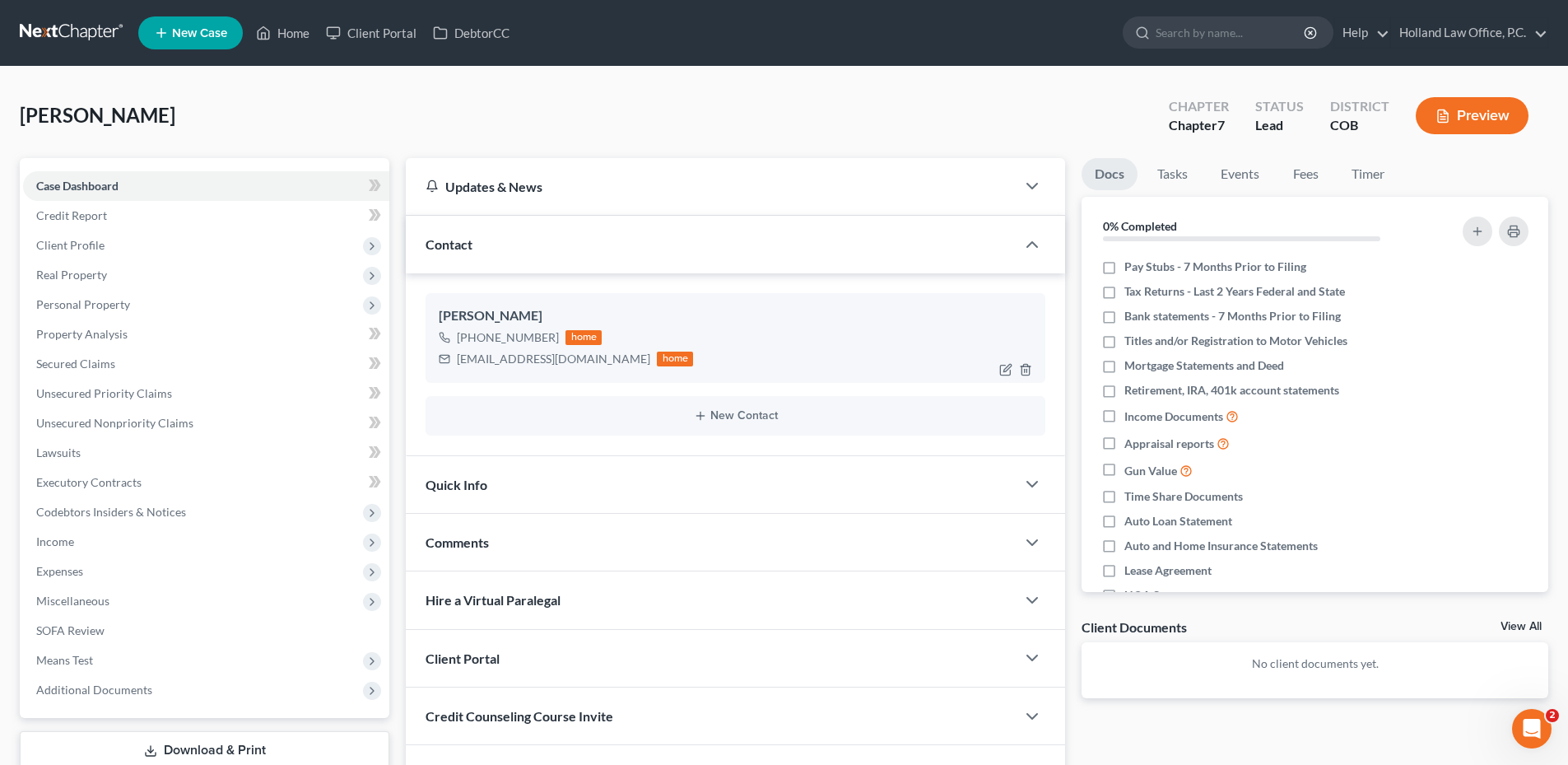
click at [511, 338] on div "[PHONE_NUMBER]" at bounding box center [507, 337] width 102 height 16
copy div "[PHONE_NUMBER]"
click at [284, 56] on nav "Home New Case Client Portal DebtorCC Holland Law Office, P.C. [PERSON_NAME][EMA…" at bounding box center [784, 33] width 1568 height 66
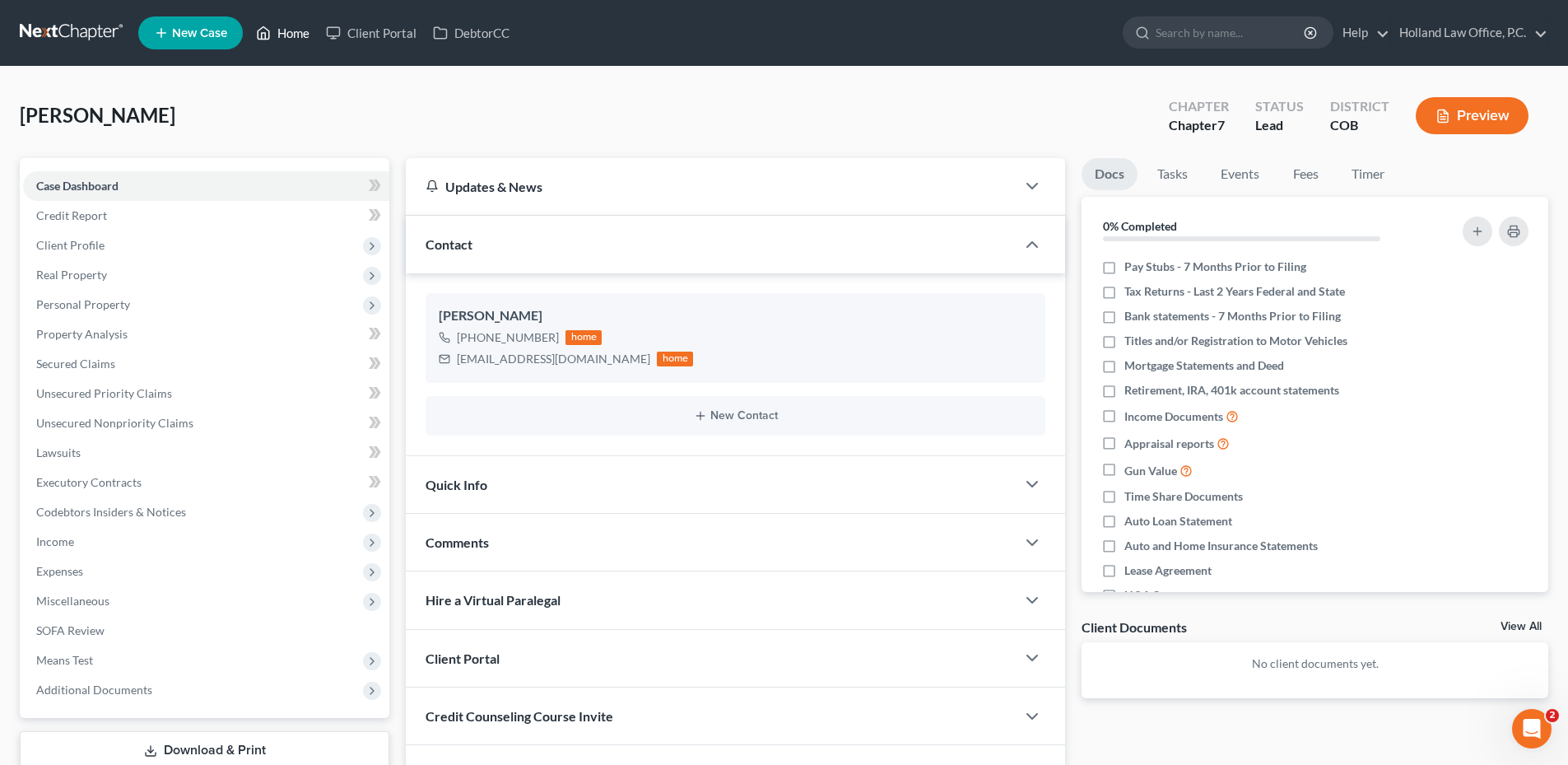
click at [275, 40] on link "Home" at bounding box center [283, 32] width 70 height 29
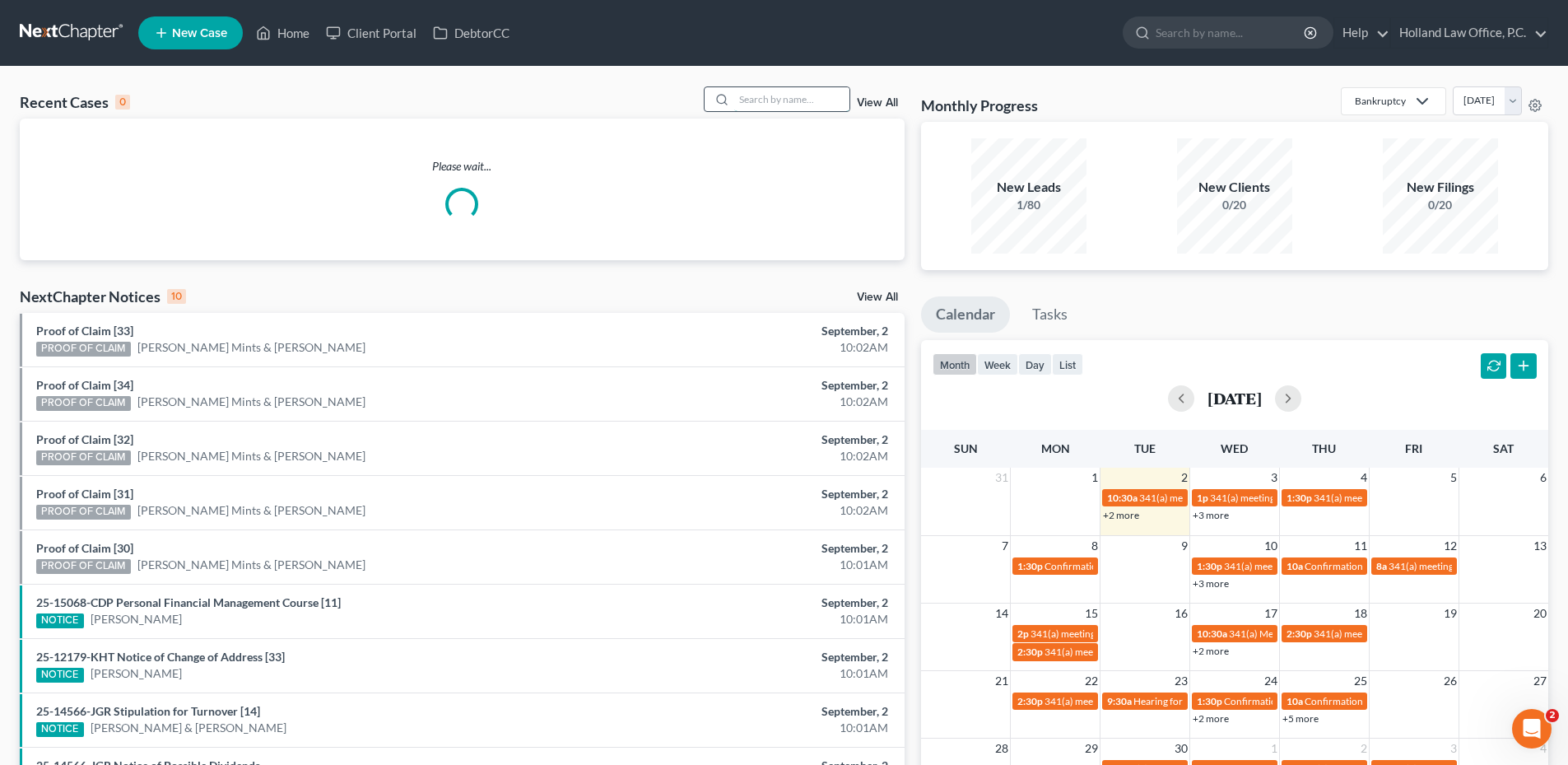
click at [784, 103] on input "search" at bounding box center [792, 99] width 115 height 24
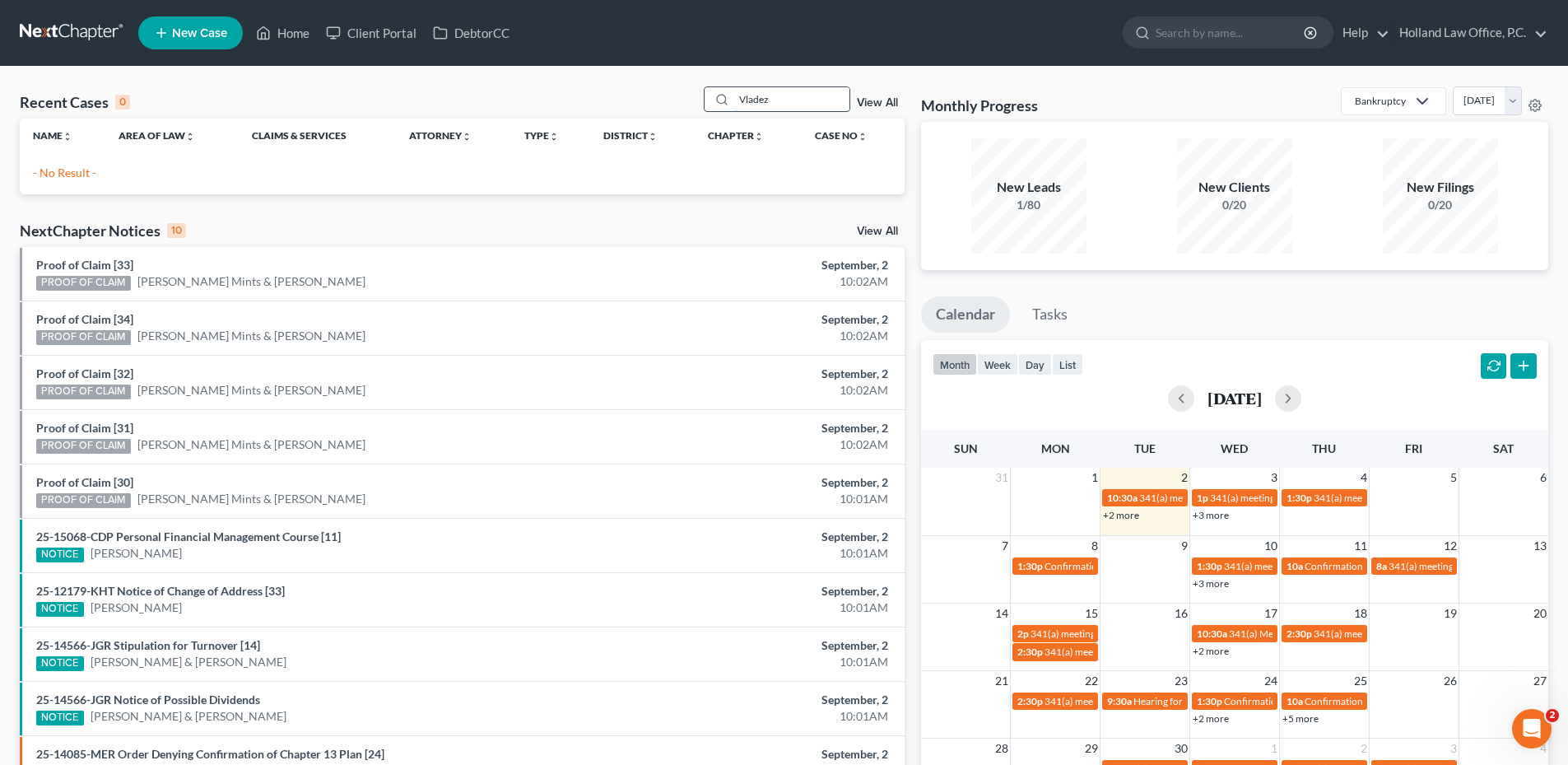
drag, startPoint x: 771, startPoint y: 101, endPoint x: 732, endPoint y: 102, distance: 39.0
click at [732, 102] on div "Vladez" at bounding box center [776, 99] width 146 height 26
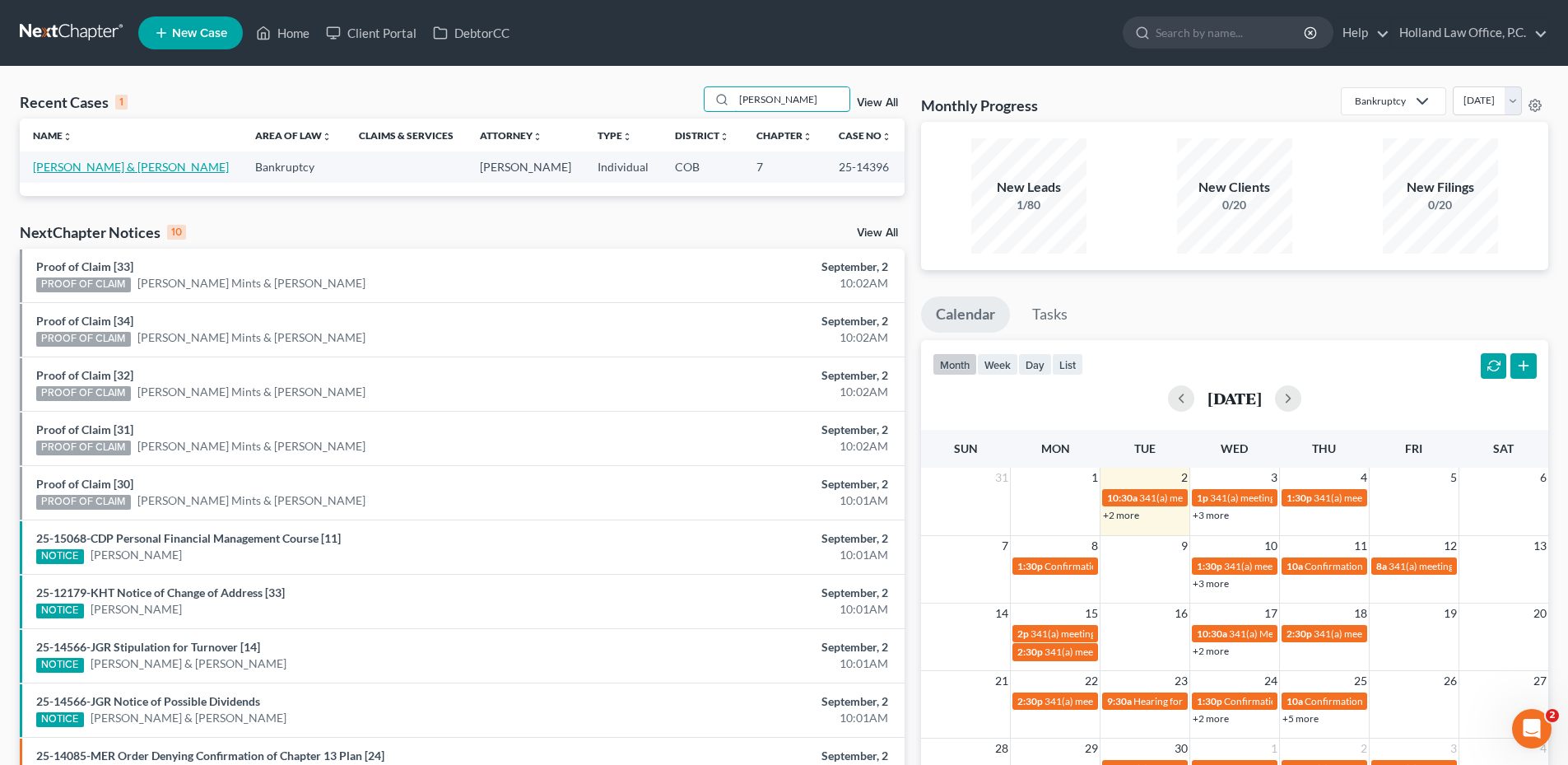
type input "[PERSON_NAME]"
click at [89, 166] on link "[PERSON_NAME] & [PERSON_NAME]" at bounding box center [131, 167] width 196 height 14
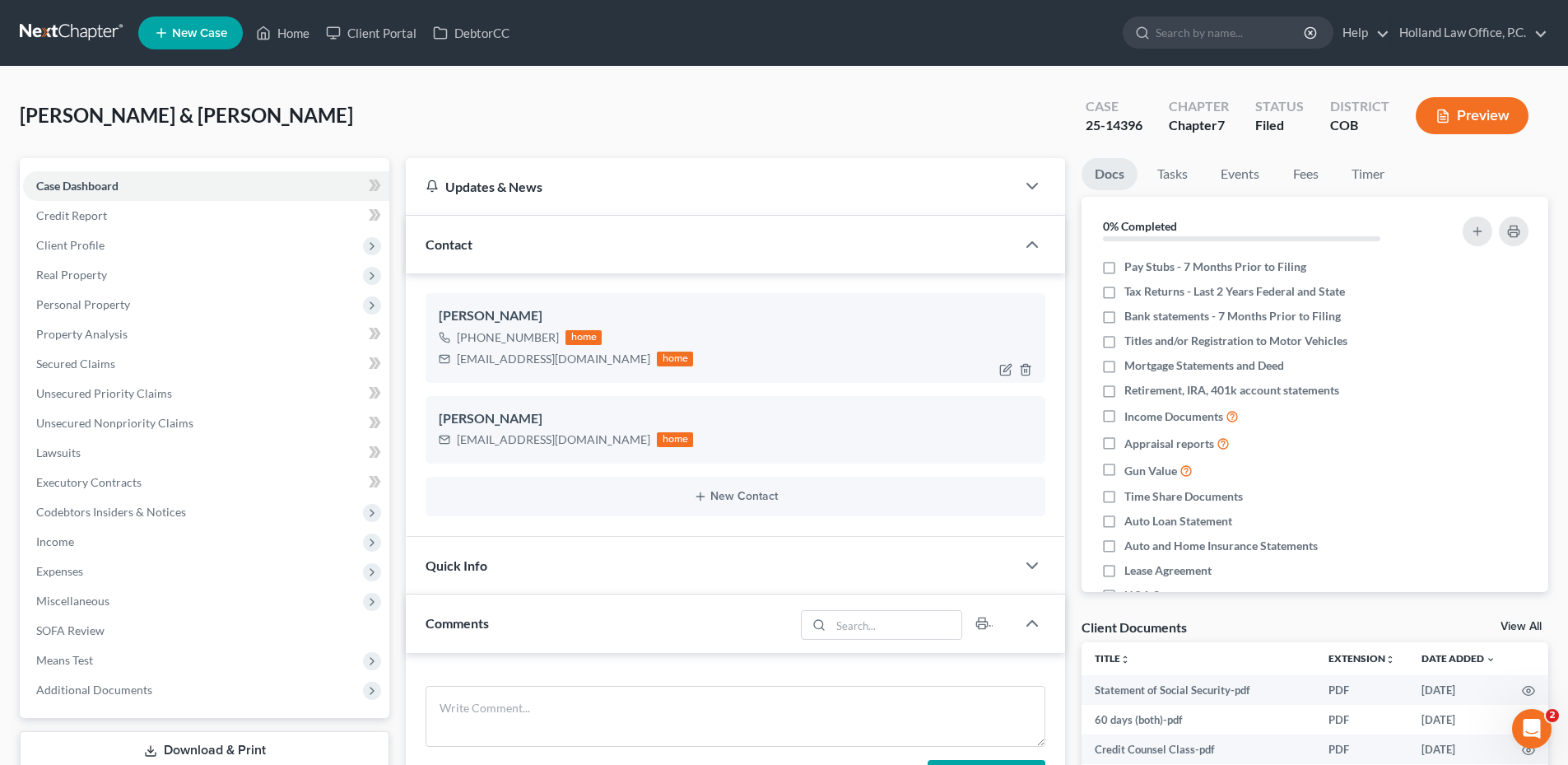
click at [521, 355] on div "[EMAIL_ADDRESS][DOMAIN_NAME]" at bounding box center [553, 358] width 193 height 16
copy div "[EMAIL_ADDRESS][DOMAIN_NAME]"
click at [999, 445] on icon "button" at bounding box center [1006, 450] width 13 height 13
select select "0"
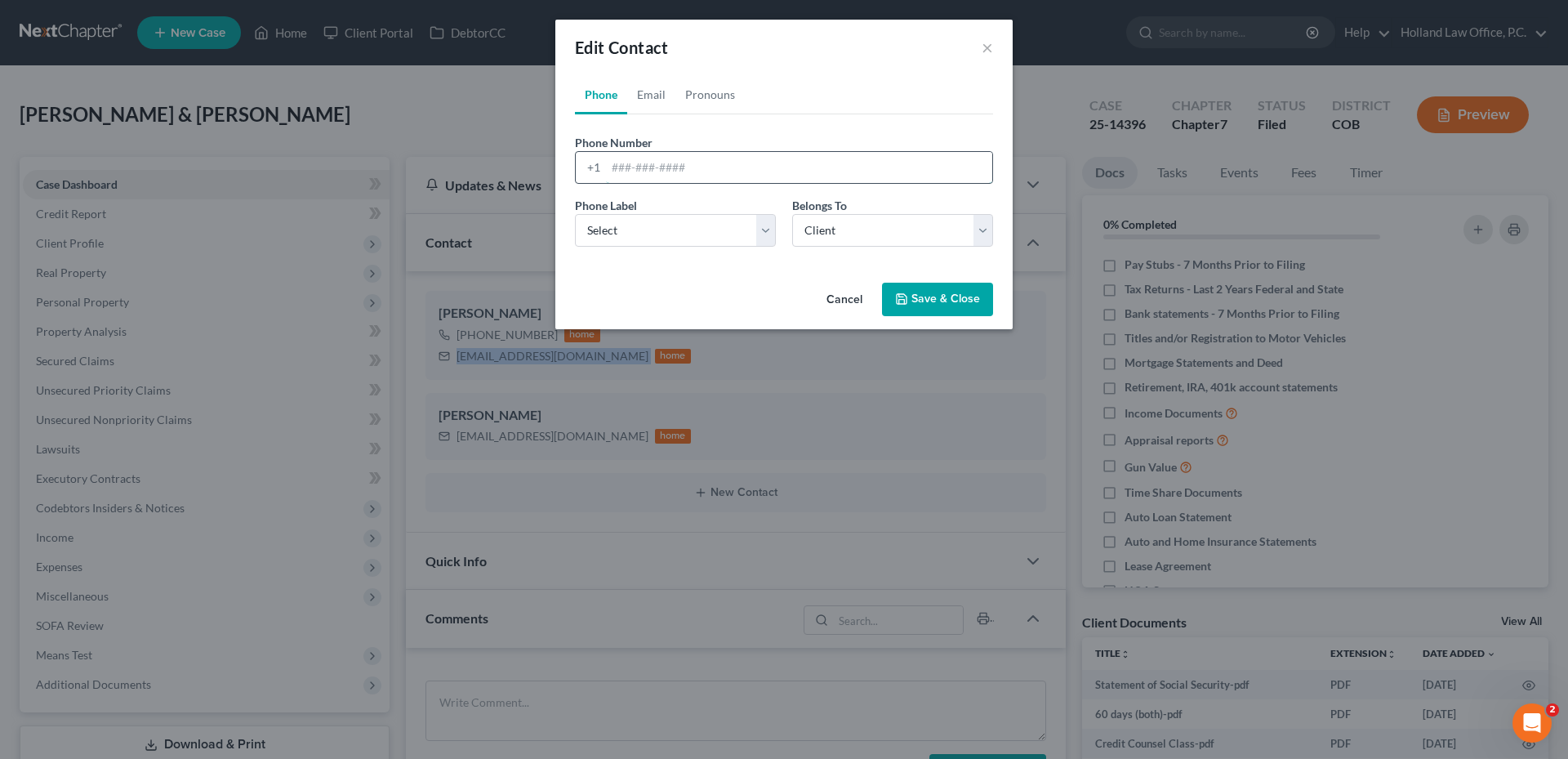
click at [634, 171] on input "tel" at bounding box center [799, 167] width 386 height 31
paste input "[PHONE_NUMBER]"
type input "[PHONE_NUMBER]"
click at [604, 249] on div "Phone Label * Select Mobile Home Work Other Belongs To * Select Client Spouse O…" at bounding box center [784, 228] width 434 height 63
drag, startPoint x: 612, startPoint y: 237, endPoint x: 613, endPoint y: 248, distance: 11.0
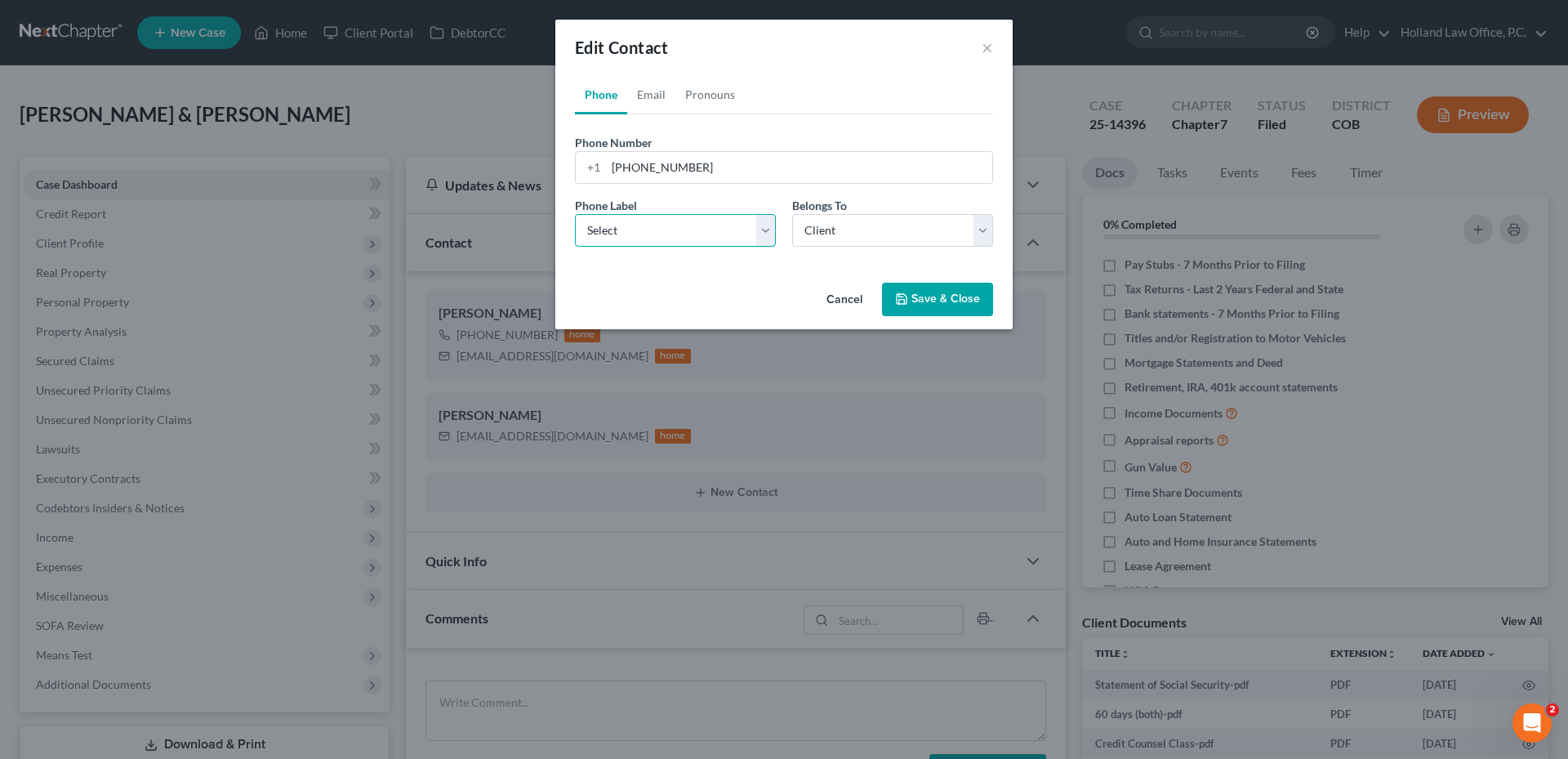
click at [612, 237] on select "Select Mobile Home Work Other" at bounding box center [675, 230] width 201 height 33
select select "1"
click at [575, 214] on select "Select Mobile Home Work Other" at bounding box center [675, 230] width 201 height 33
click at [943, 294] on button "Save & Close" at bounding box center [937, 299] width 111 height 34
click at [945, 302] on button "Save & Close" at bounding box center [937, 299] width 111 height 34
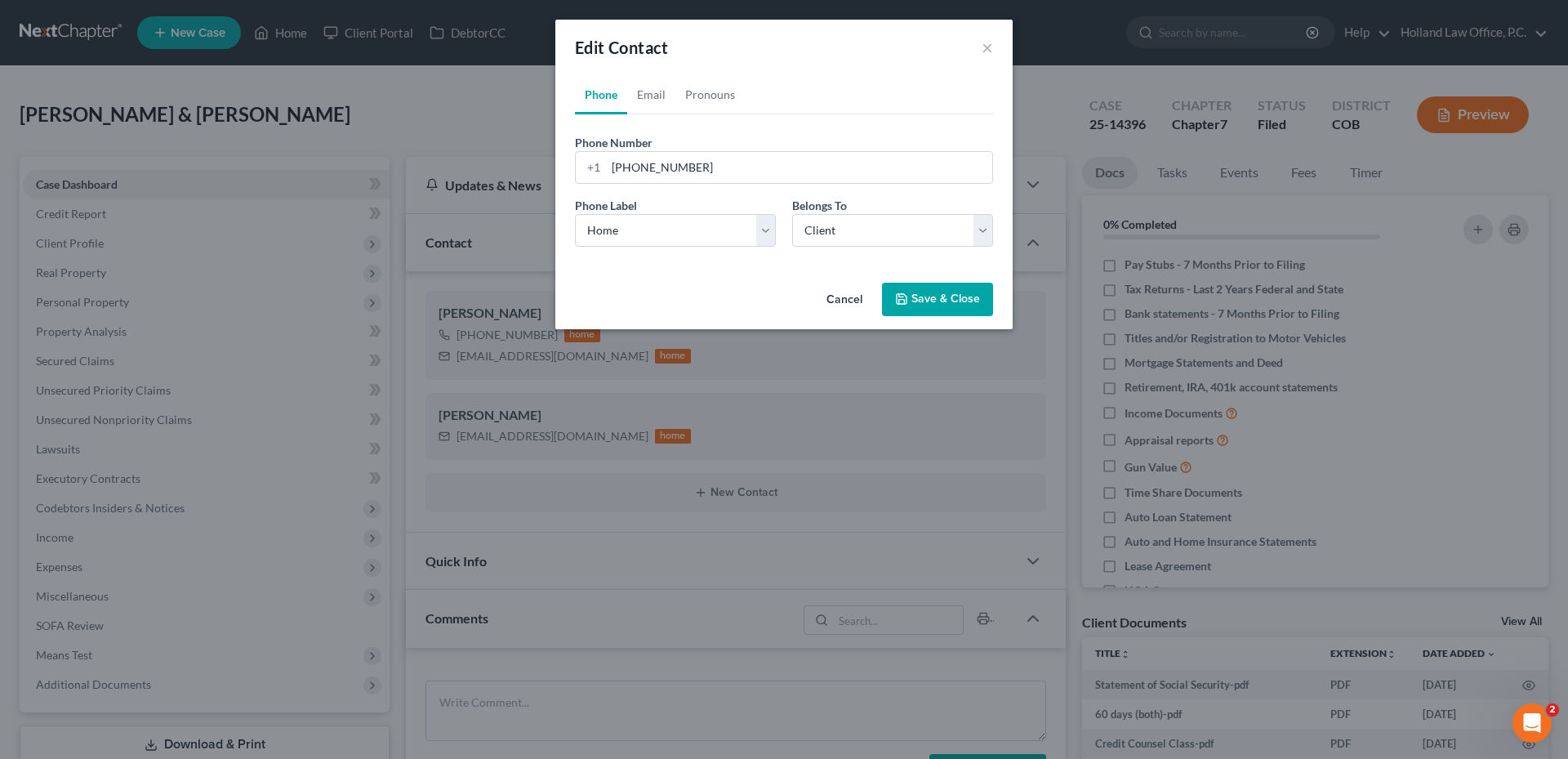
click at [954, 293] on button "Save & Close" at bounding box center [937, 299] width 111 height 34
click at [954, 294] on button "Save & Close" at bounding box center [937, 299] width 111 height 34
click at [953, 293] on button "Save & Close" at bounding box center [937, 299] width 111 height 34
